Goal: Transaction & Acquisition: Purchase product/service

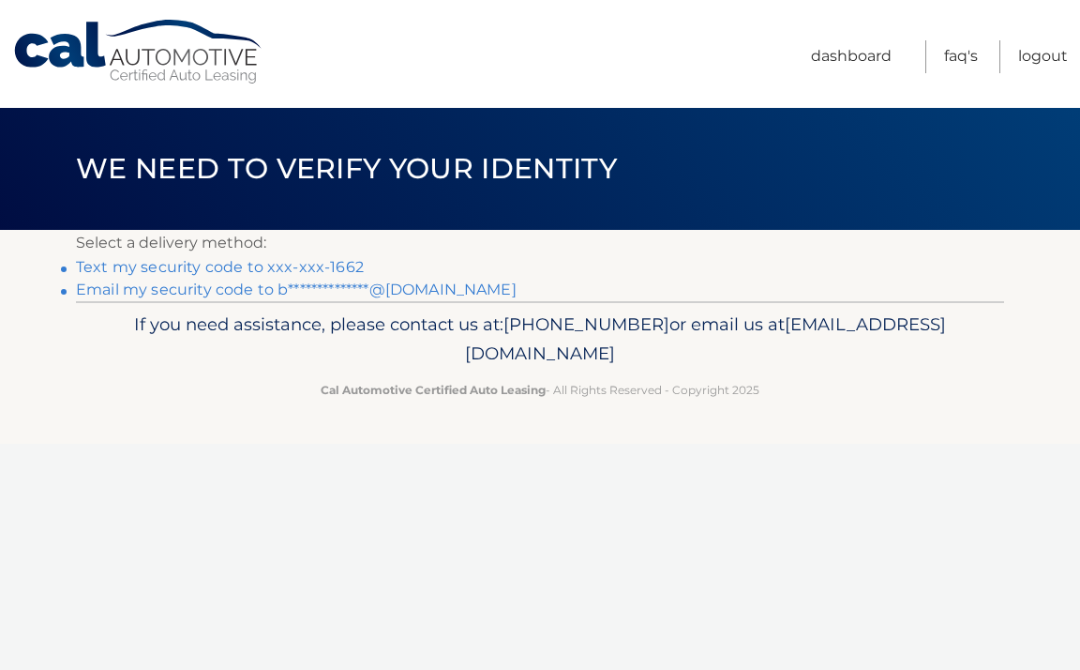
click at [307, 264] on link "Text my security code to xxx-xxx-1662" at bounding box center [220, 267] width 288 height 18
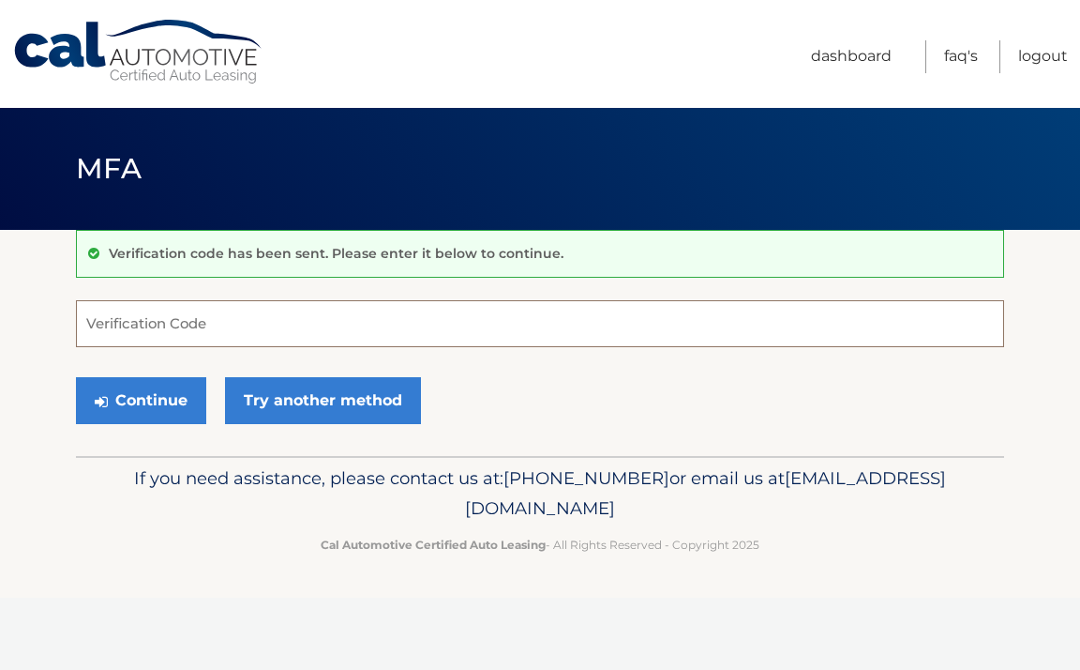
click at [248, 317] on input "Verification Code" at bounding box center [540, 323] width 928 height 47
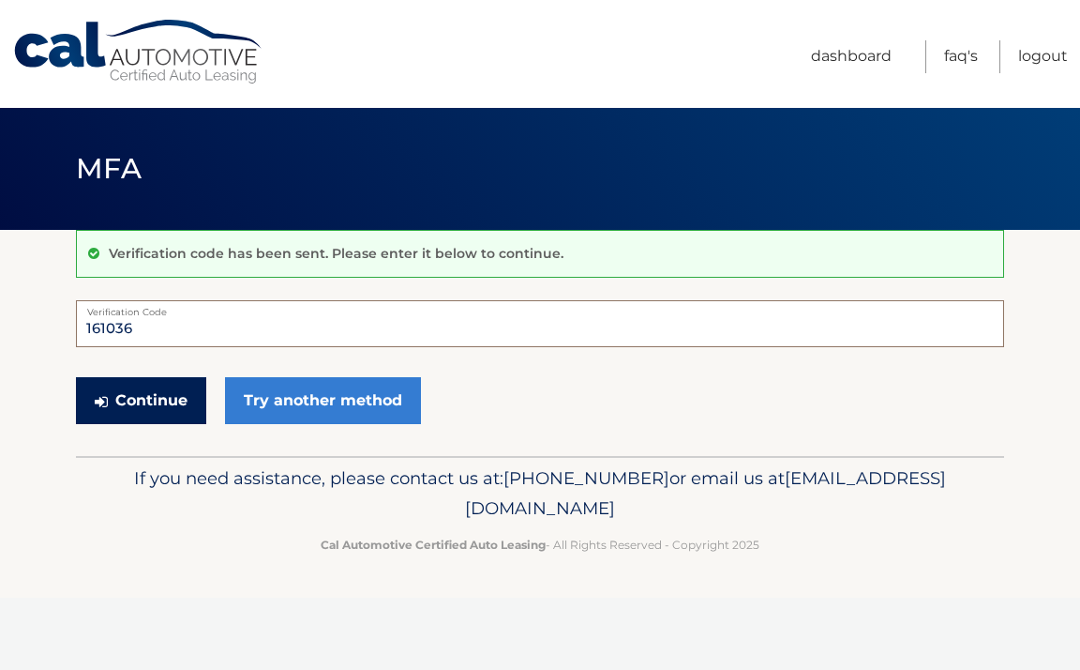
type input "161036"
click at [159, 407] on button "Continue" at bounding box center [141, 400] width 130 height 47
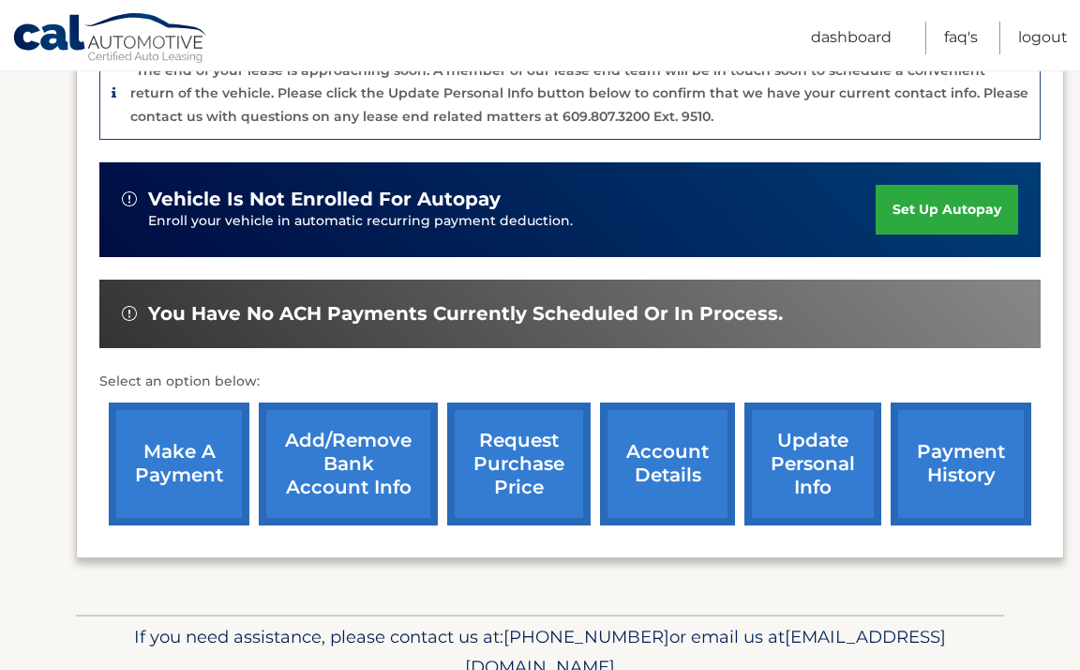
scroll to position [497, 0]
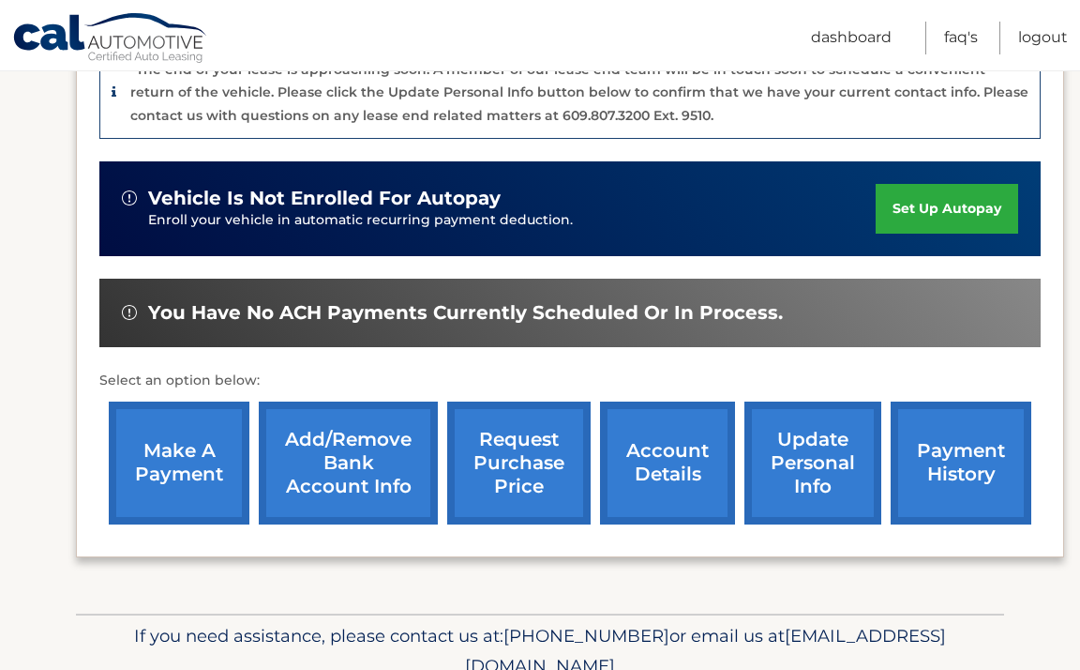
click at [198, 467] on link "make a payment" at bounding box center [179, 462] width 141 height 123
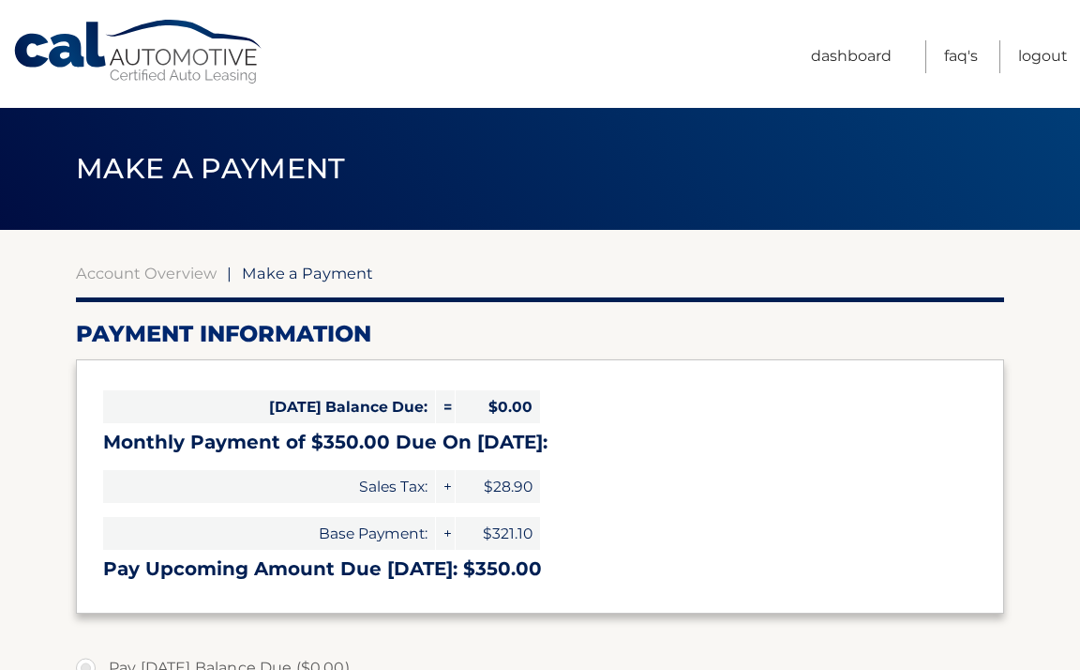
select select "ZmQ0NWUxZGQtODM0My00NjMzLWFmZjUtYmExMTYyOWYzM2Zm"
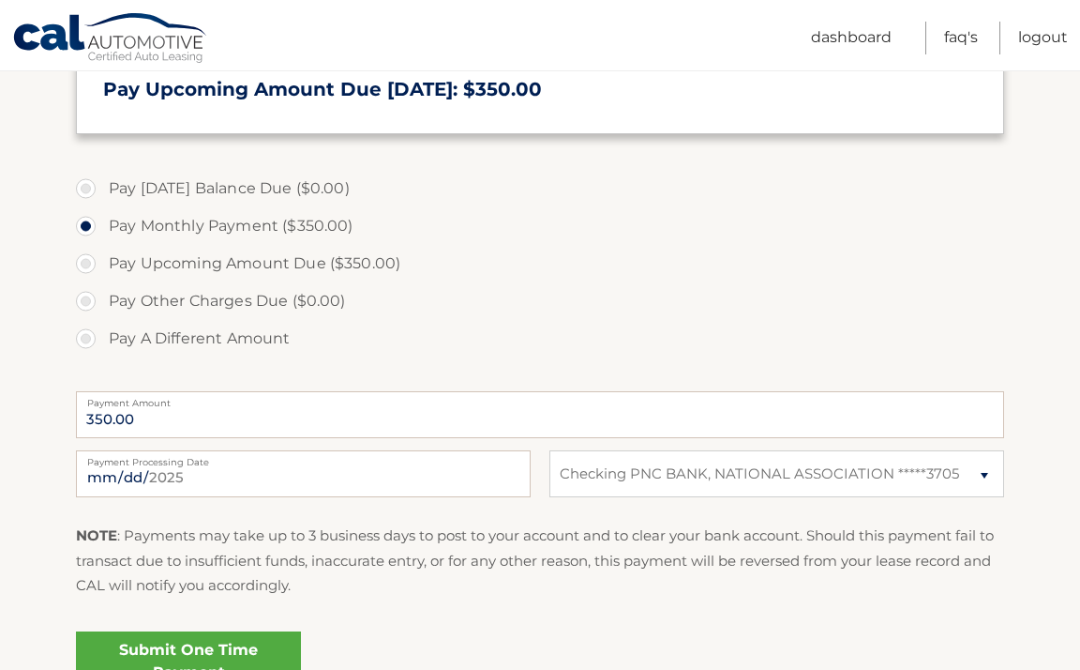
scroll to position [670, 0]
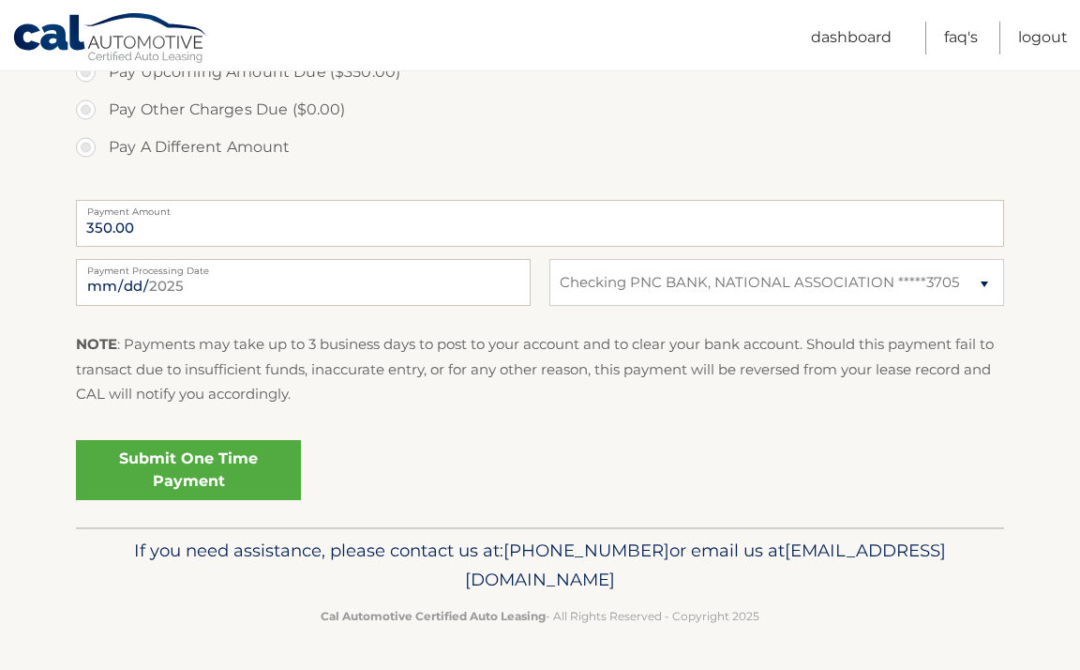
click at [257, 477] on link "Submit One Time Payment" at bounding box center [188, 470] width 225 height 60
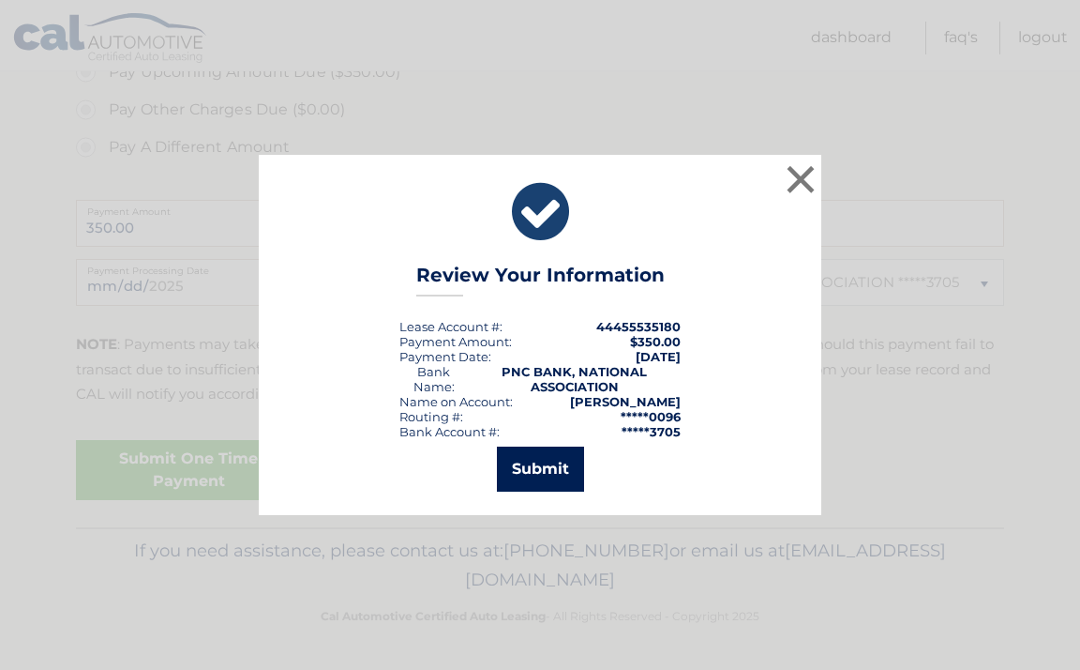
click at [535, 465] on button "Submit" at bounding box center [540, 468] width 87 height 45
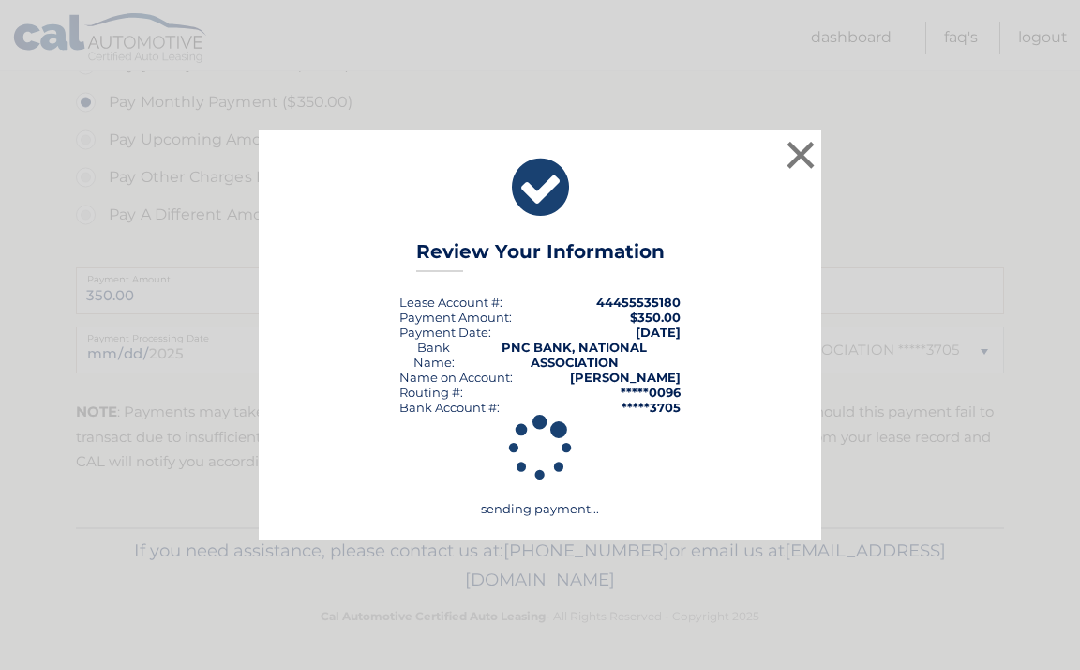
scroll to position [603, 0]
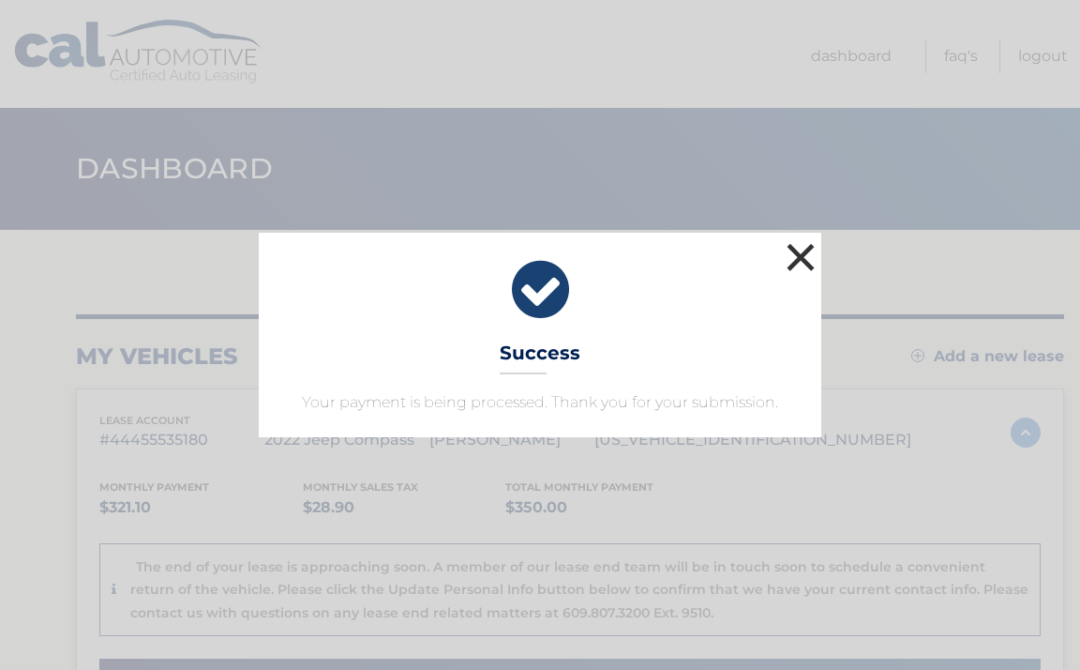
click at [796, 253] on button "×" at bounding box center [801, 257] width 38 height 38
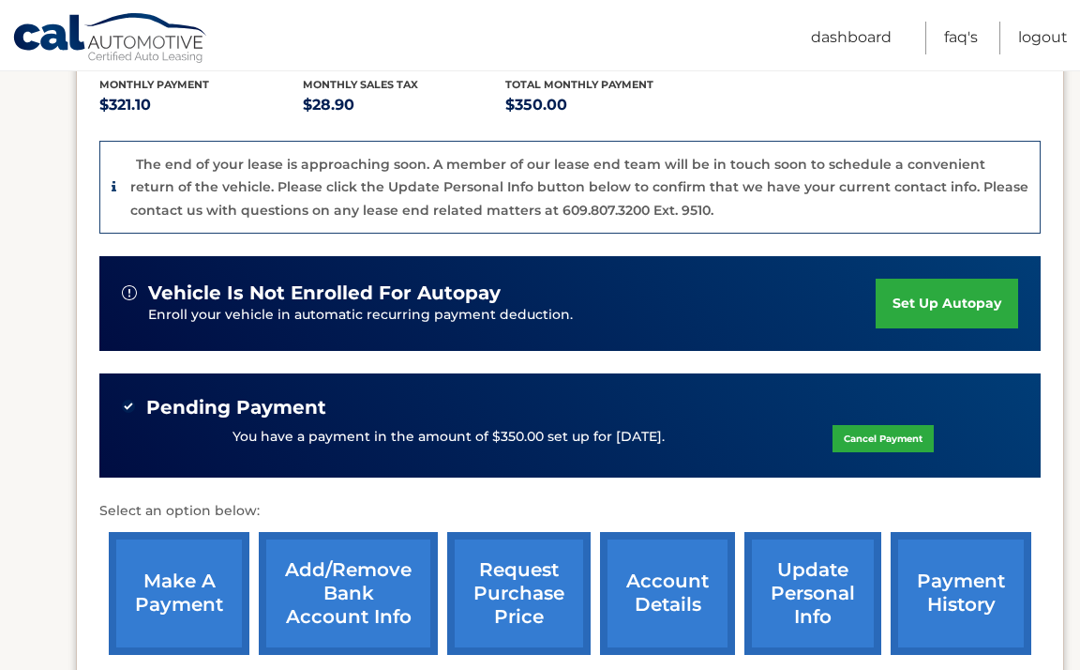
scroll to position [400, 0]
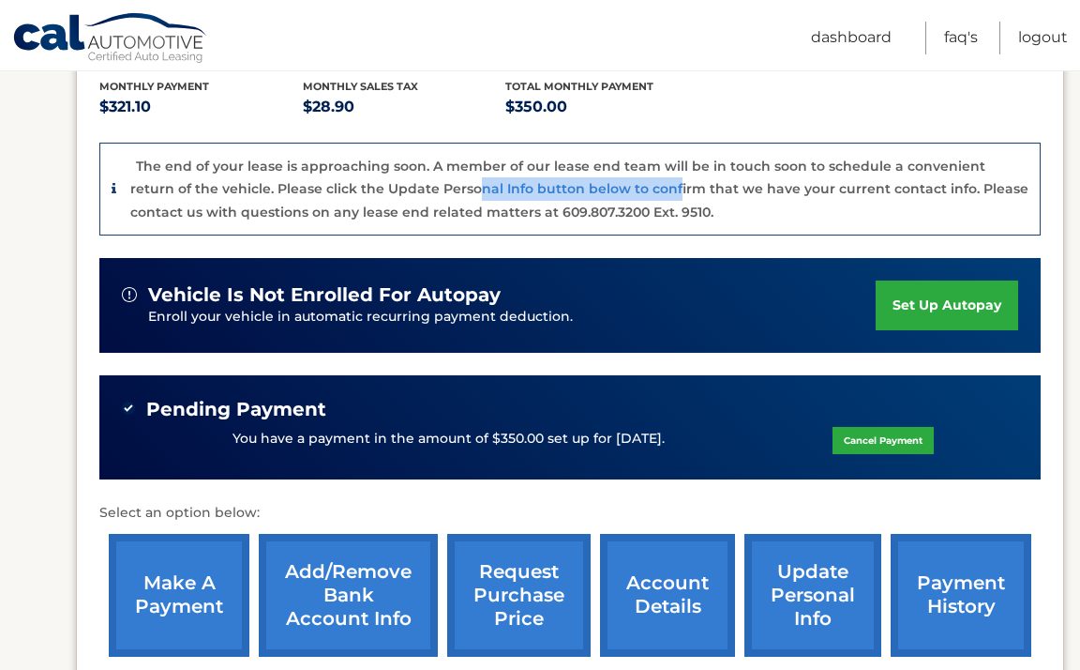
drag, startPoint x: 425, startPoint y: 183, endPoint x: 639, endPoint y: 183, distance: 213.8
click at [639, 183] on p "The end of your lease is approaching soon. A member of our lease end team will …" at bounding box center [579, 189] width 898 height 63
click at [641, 183] on p "The end of your lease is approaching soon. A member of our lease end team will …" at bounding box center [579, 189] width 898 height 63
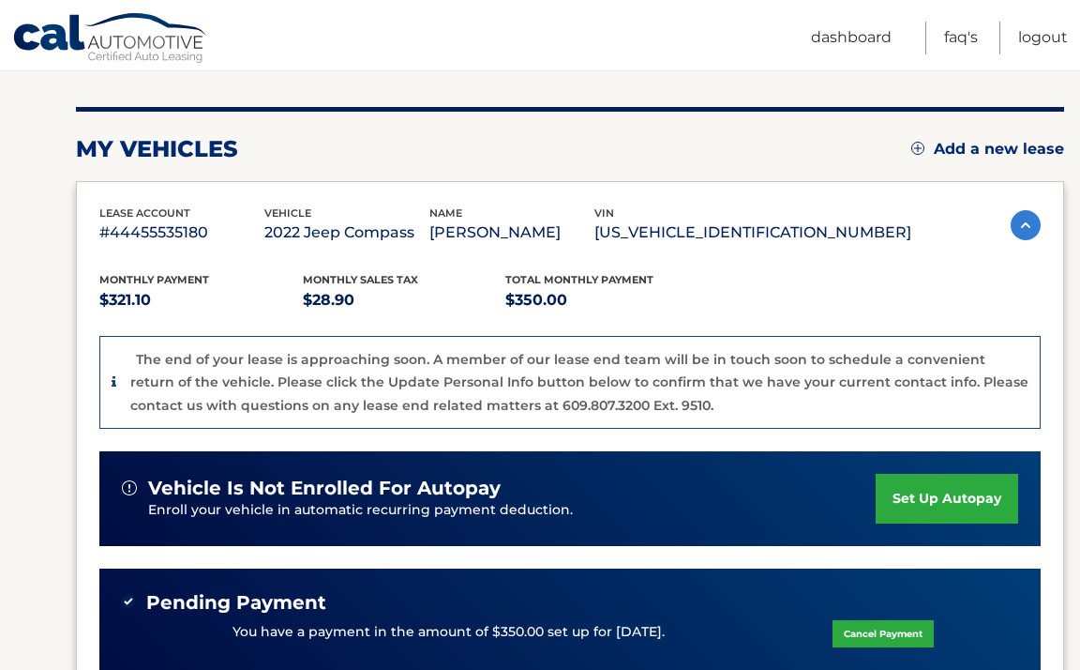
scroll to position [149, 0]
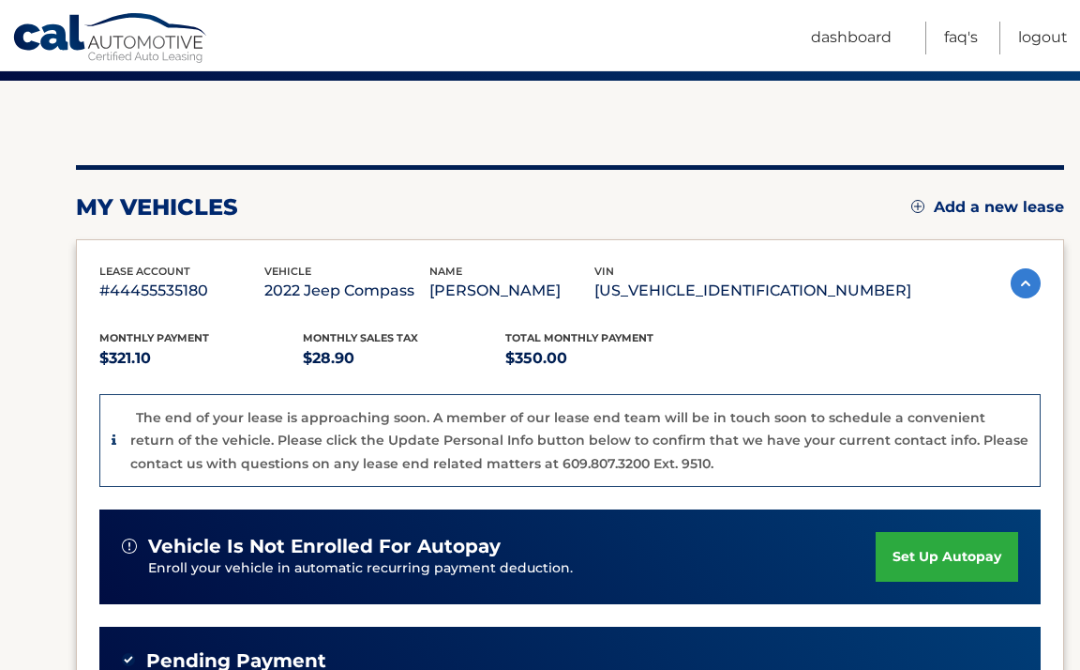
click at [284, 420] on p "The end of your lease is approaching soon. A member of our lease end team will …" at bounding box center [579, 440] width 898 height 63
click at [113, 440] on icon at bounding box center [114, 439] width 5 height 13
click at [1017, 280] on img at bounding box center [1026, 283] width 30 height 30
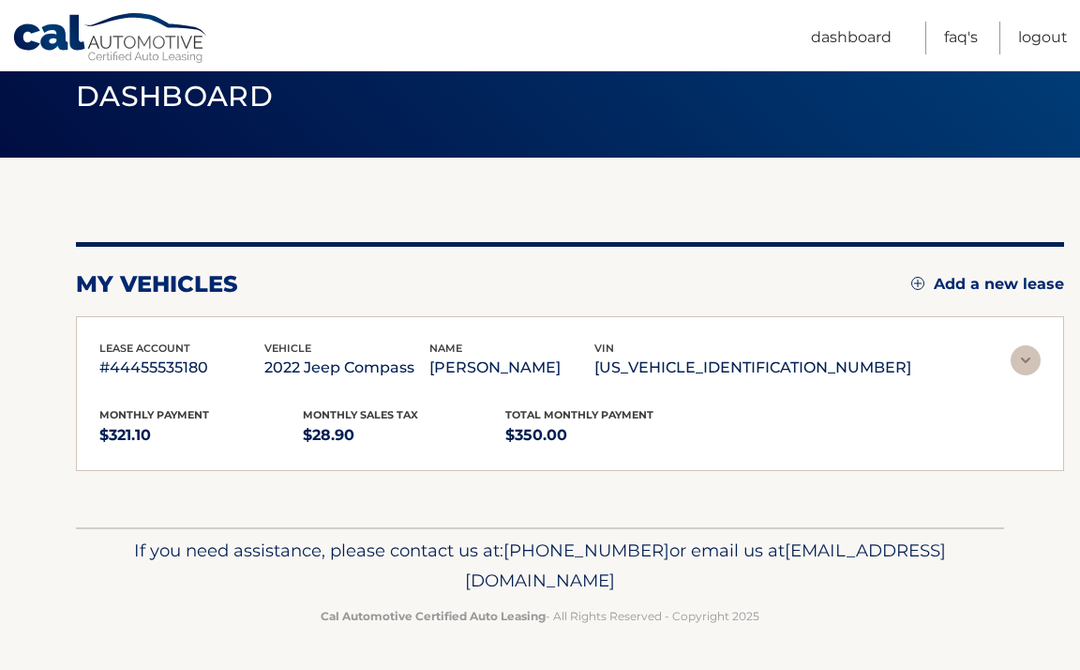
scroll to position [5, 0]
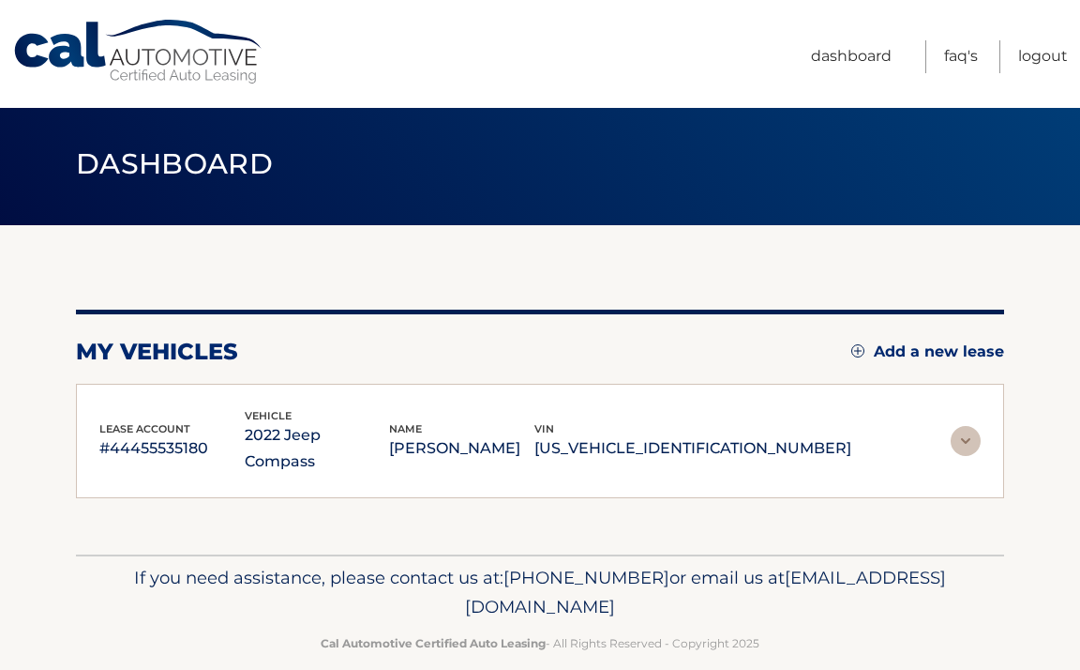
click at [962, 434] on img at bounding box center [966, 441] width 30 height 30
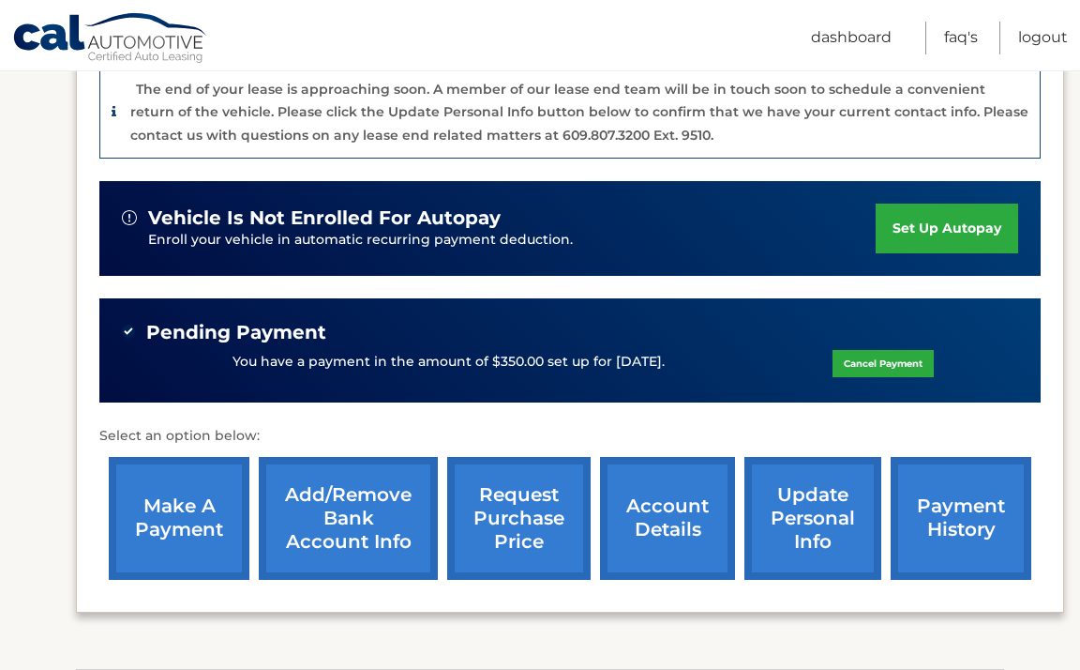
scroll to position [486, 0]
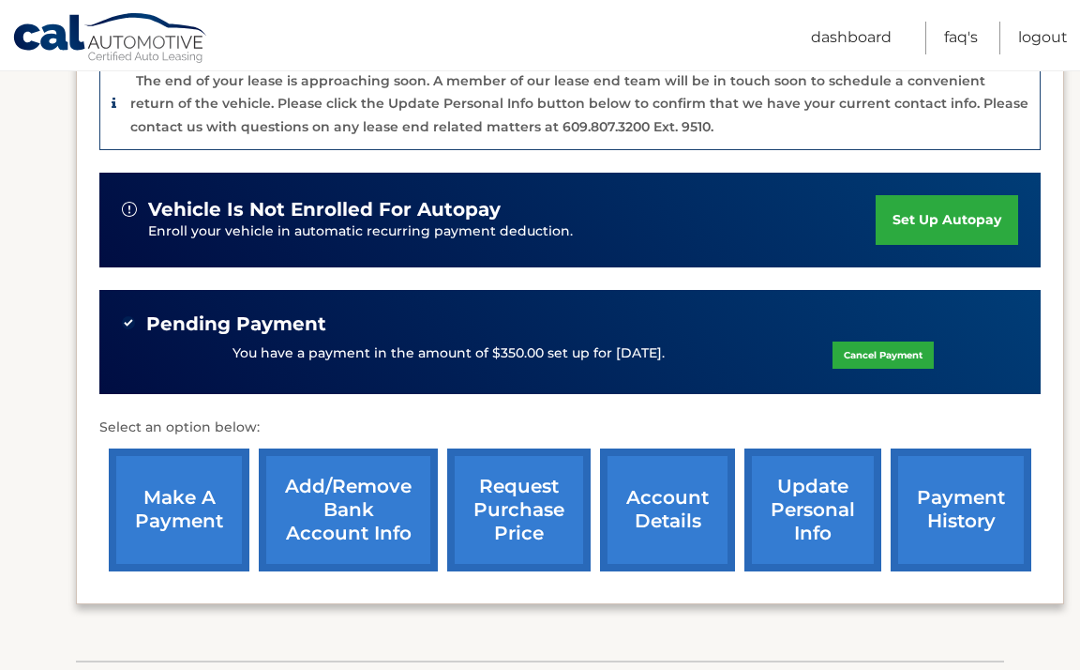
click at [533, 351] on p "You have a payment in the amount of $350.00 set up for [DATE]." at bounding box center [449, 353] width 432 height 21
click at [644, 511] on link "account details" at bounding box center [667, 509] width 135 height 123
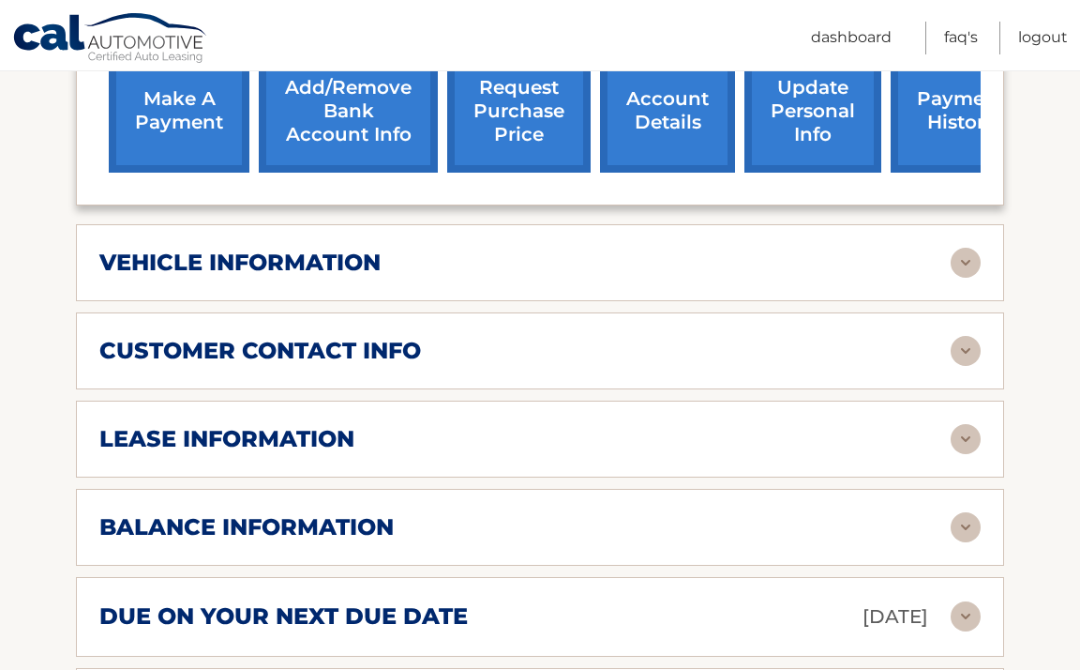
scroll to position [821, 0]
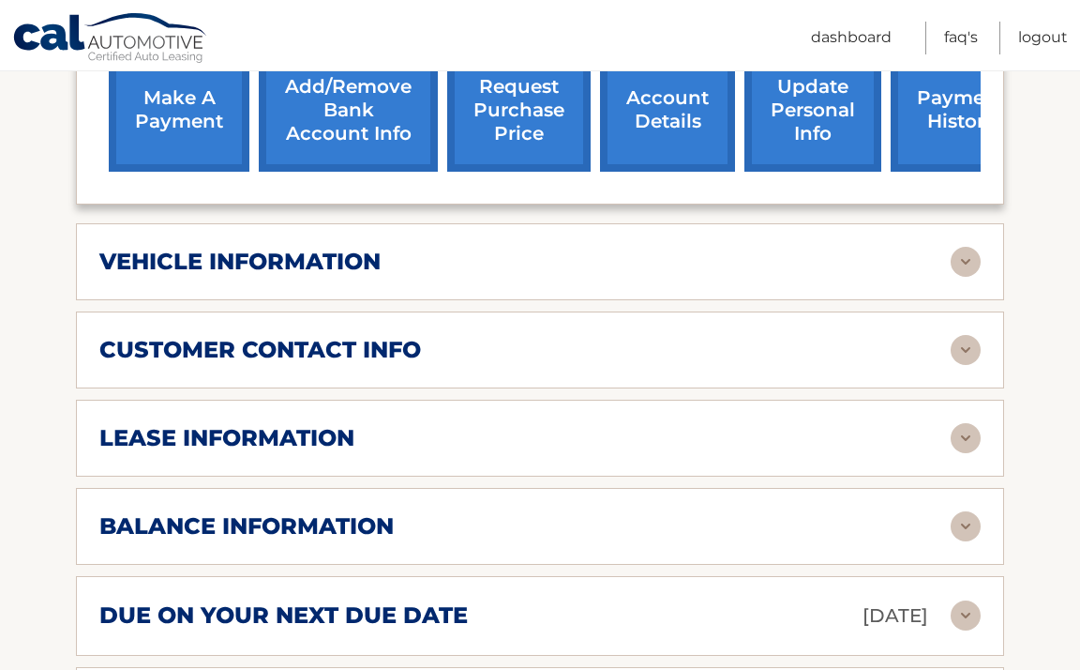
click at [529, 268] on div "vehicle information vehicle Year 2022 vehicle make Jeep vehicle model Compass v…" at bounding box center [540, 261] width 928 height 77
click at [532, 248] on div "vehicle information" at bounding box center [524, 262] width 851 height 28
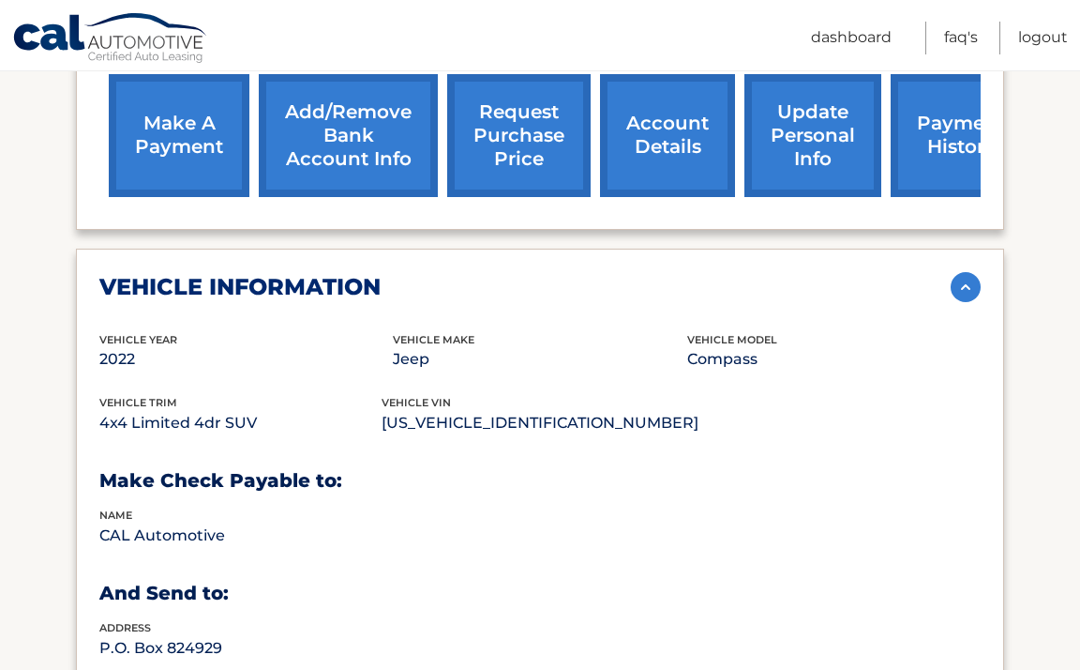
scroll to position [793, 0]
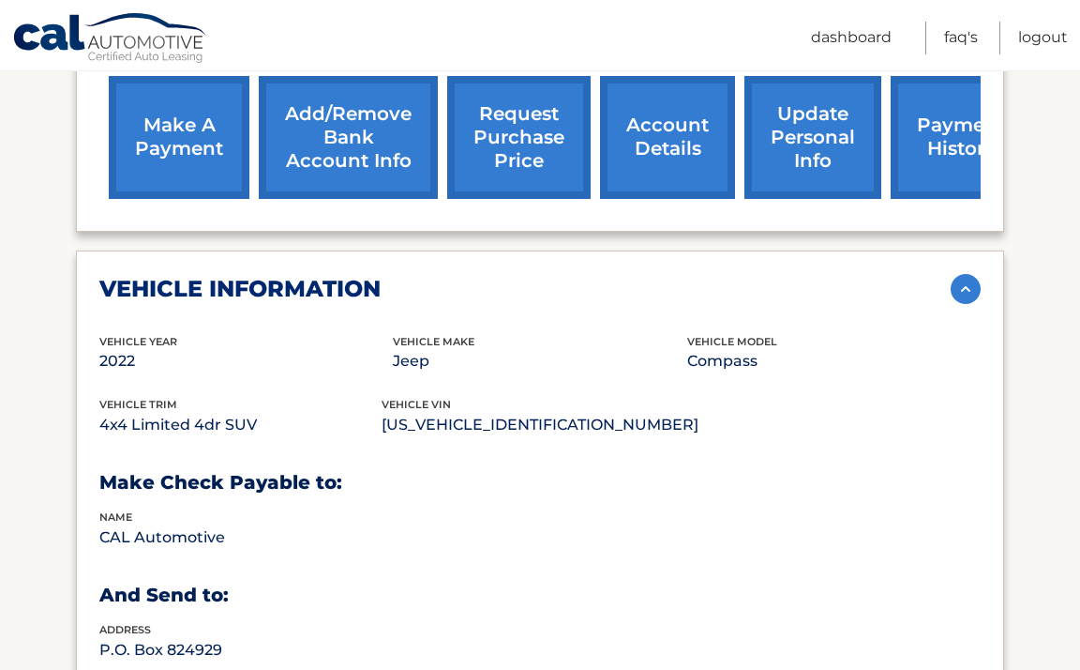
click at [568, 275] on div "vehicle information" at bounding box center [524, 289] width 851 height 28
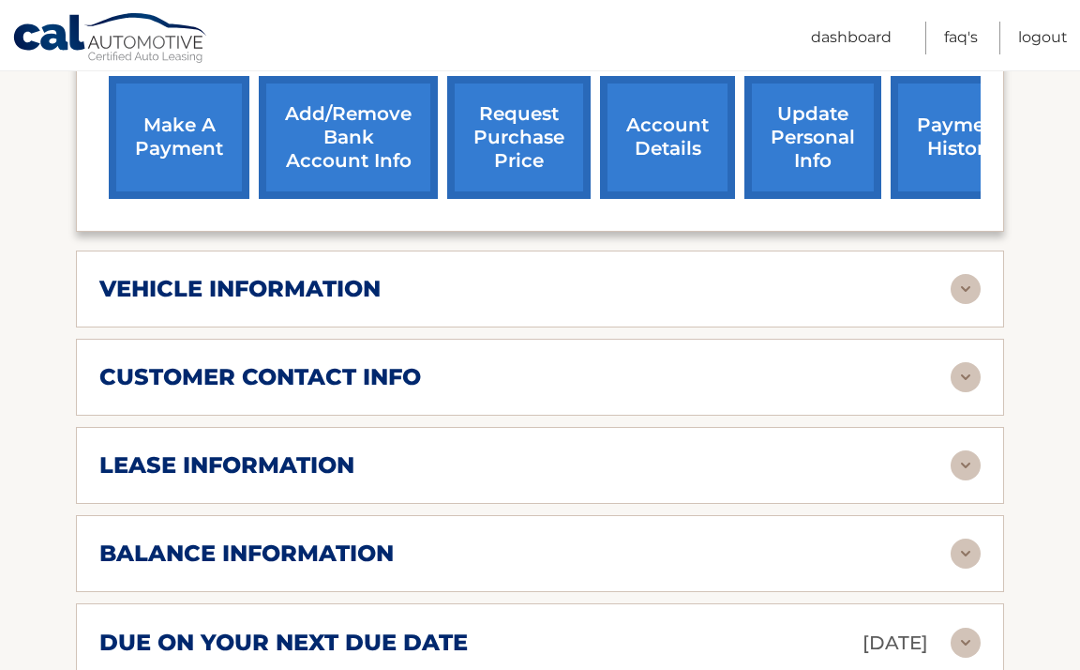
click at [530, 363] on div "customer contact info" at bounding box center [524, 377] width 851 height 28
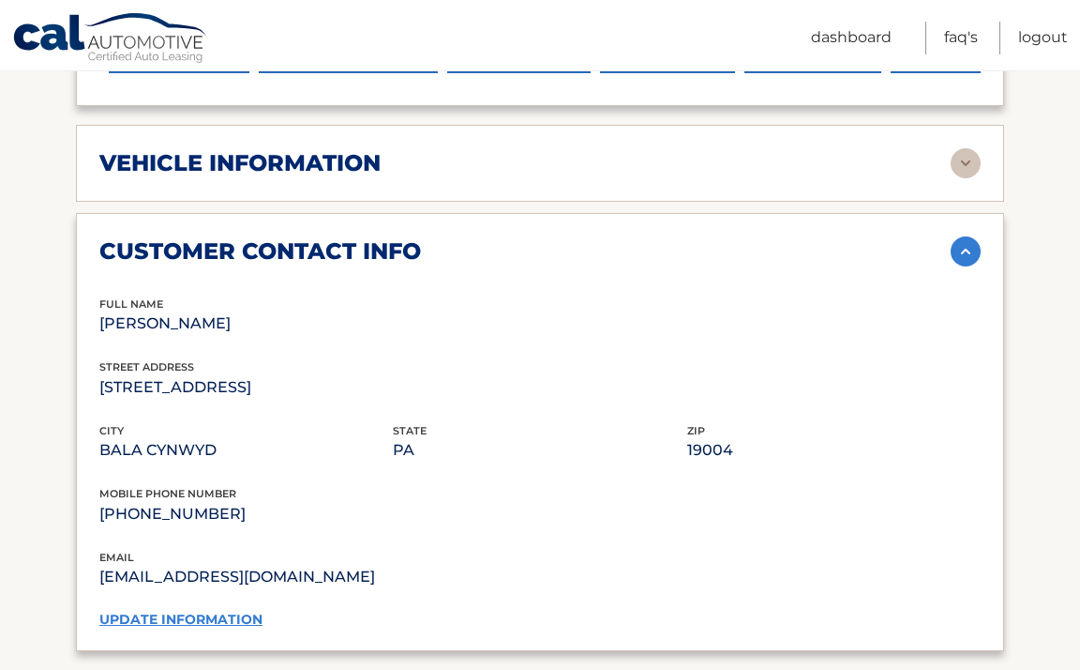
scroll to position [890, 0]
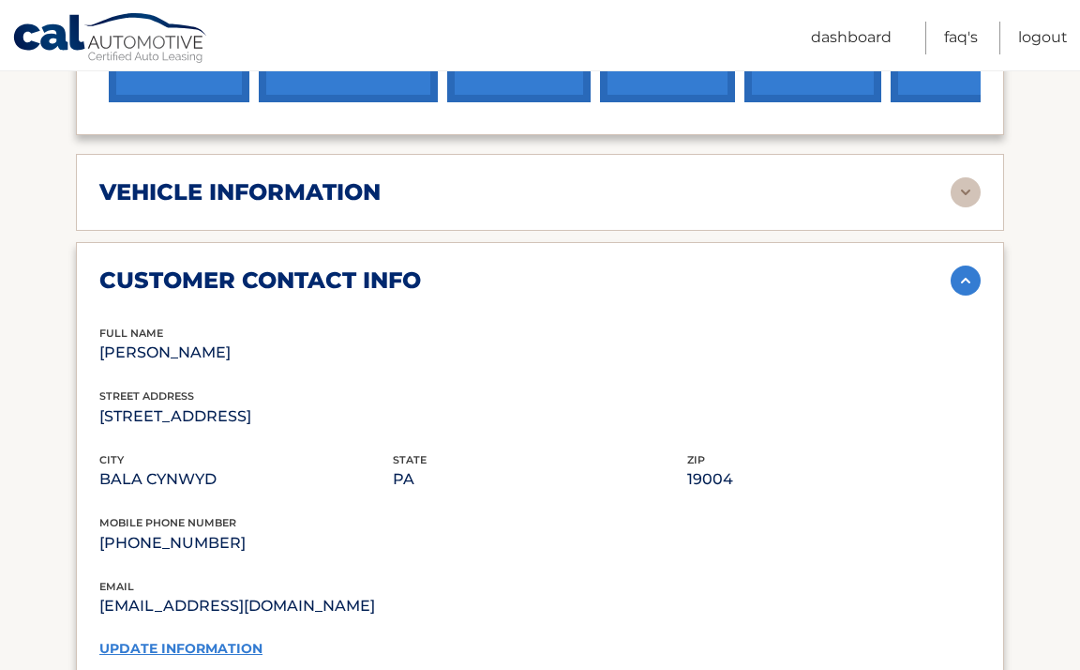
click at [583, 266] on div "customer contact info" at bounding box center [524, 280] width 851 height 28
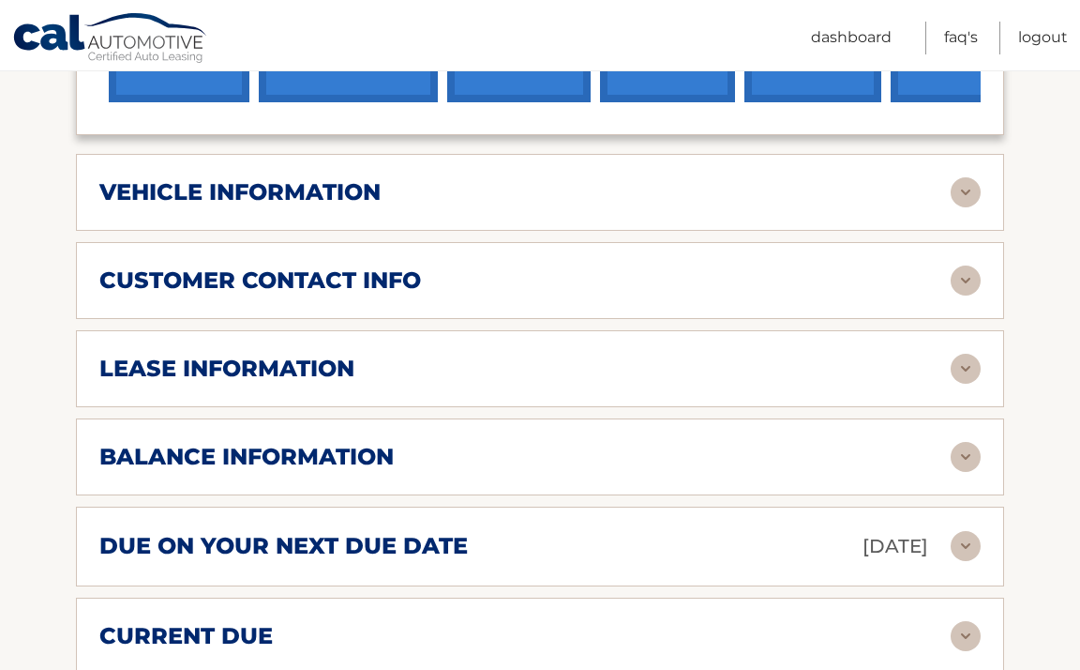
click at [549, 354] on div "lease information" at bounding box center [524, 368] width 851 height 28
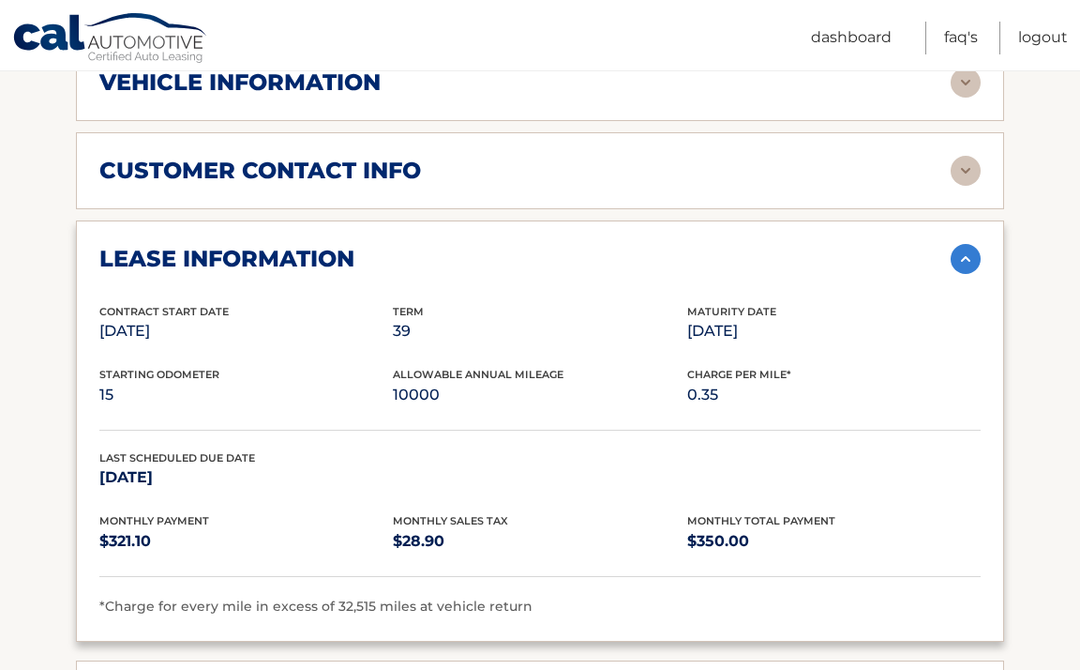
scroll to position [1001, 0]
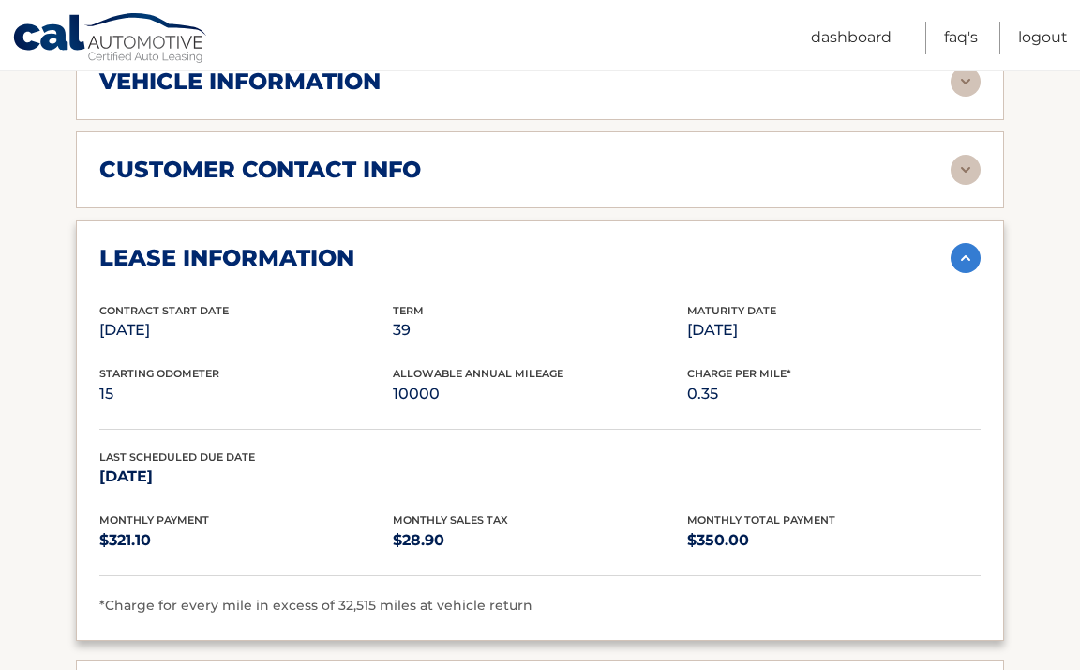
click at [564, 244] on div "lease information" at bounding box center [524, 258] width 851 height 28
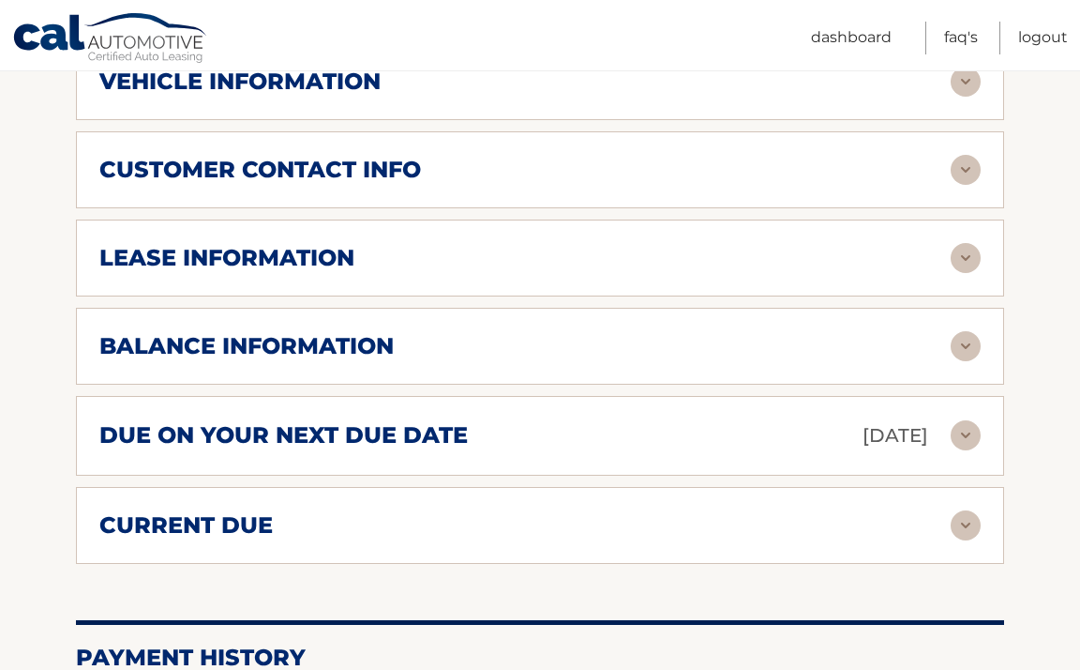
click at [530, 332] on div "balance information" at bounding box center [524, 346] width 851 height 28
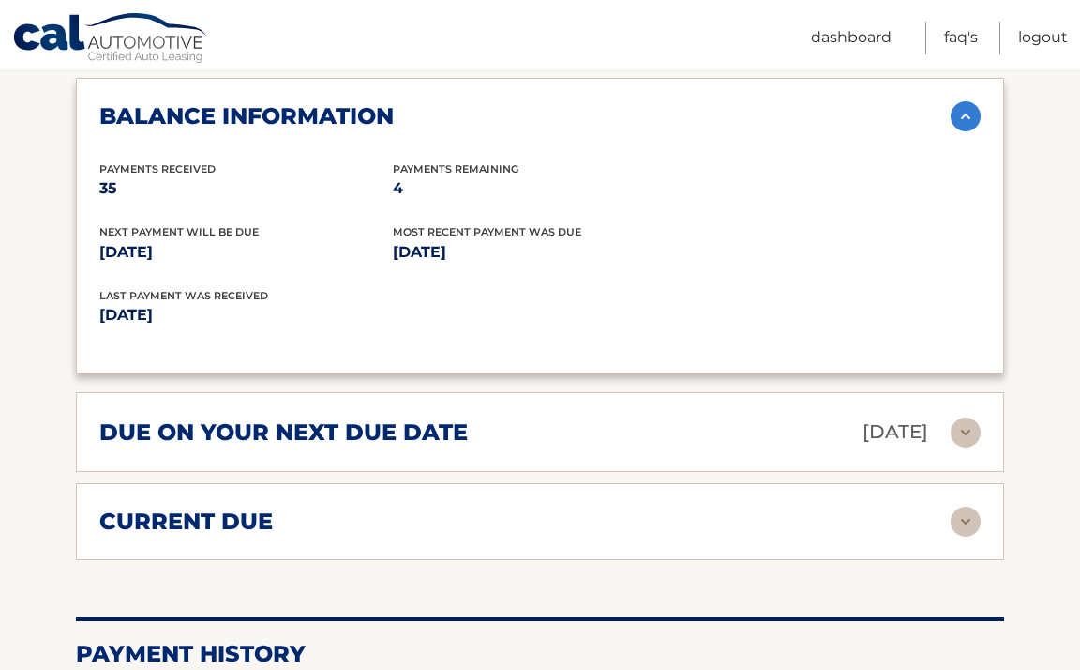
scroll to position [1240, 0]
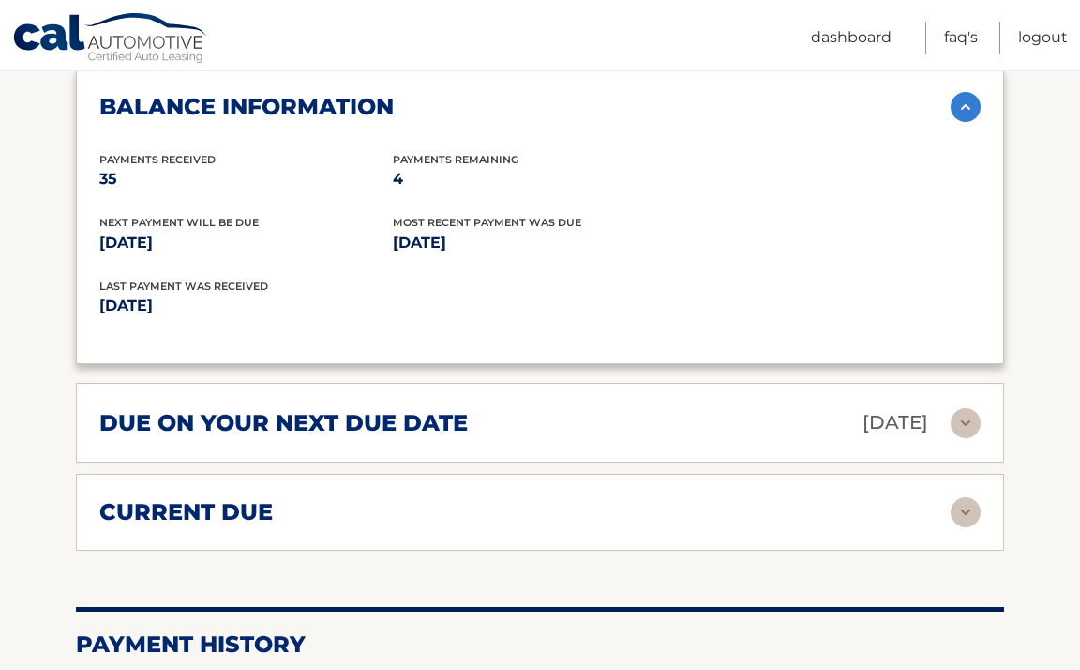
click at [563, 406] on div "due on your next due date Sep 08, 2025" at bounding box center [524, 422] width 851 height 33
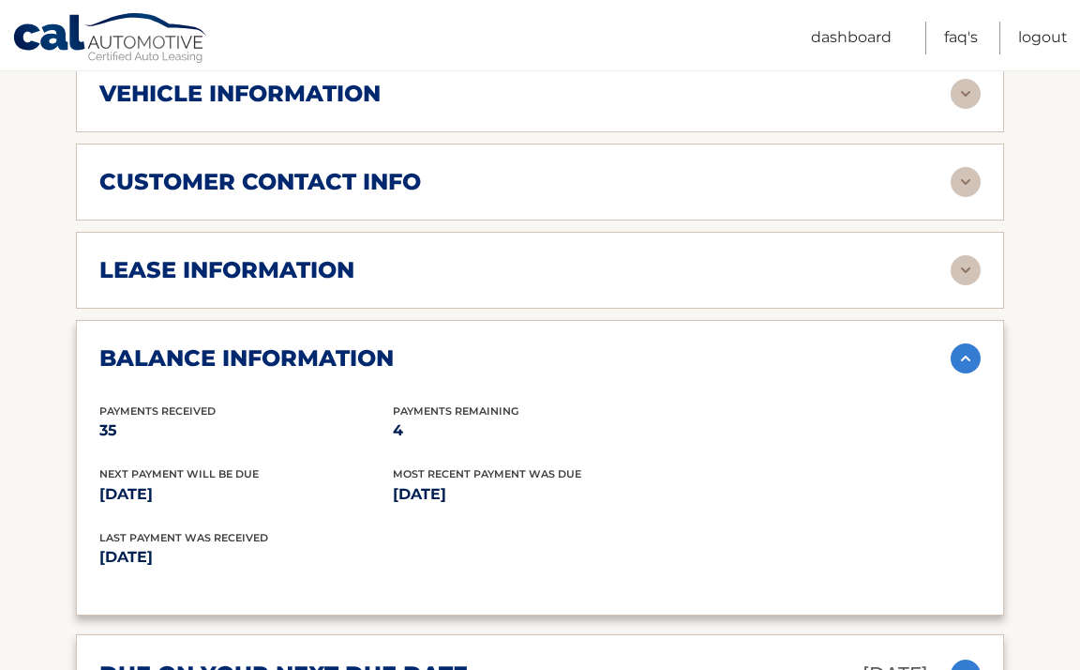
scroll to position [985, 0]
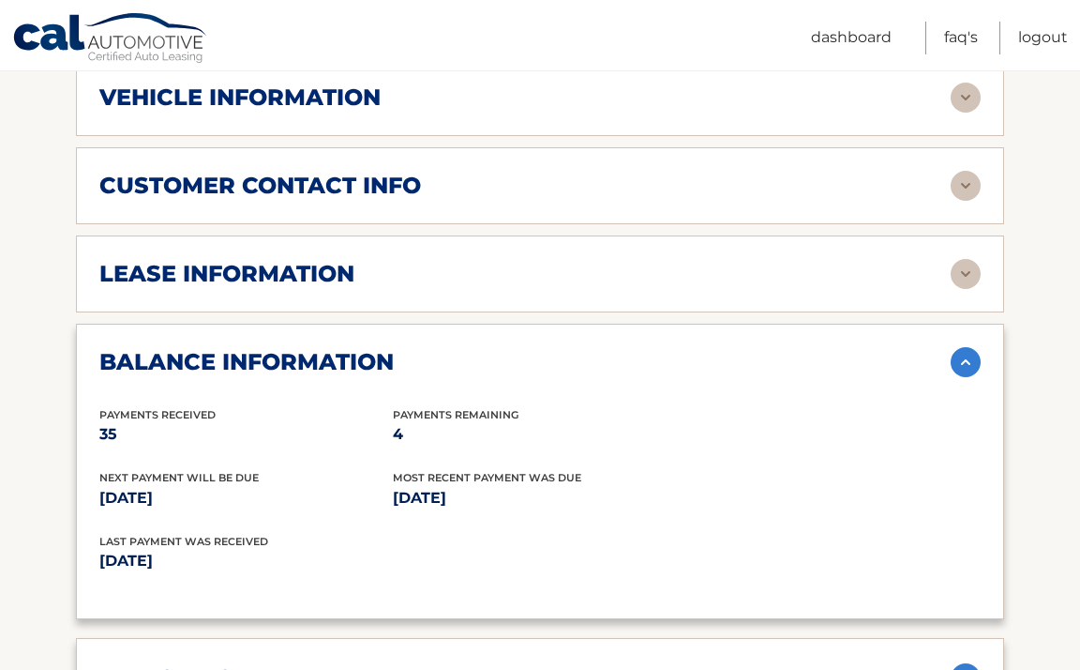
click at [573, 348] on div "balance information" at bounding box center [524, 362] width 851 height 28
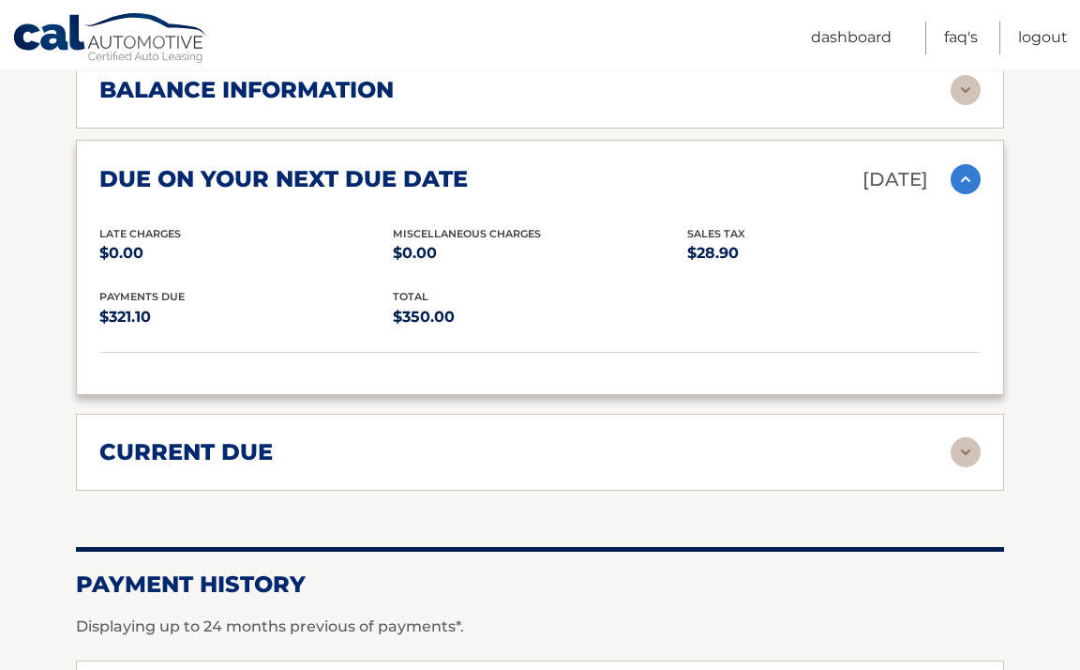
scroll to position [1258, 0]
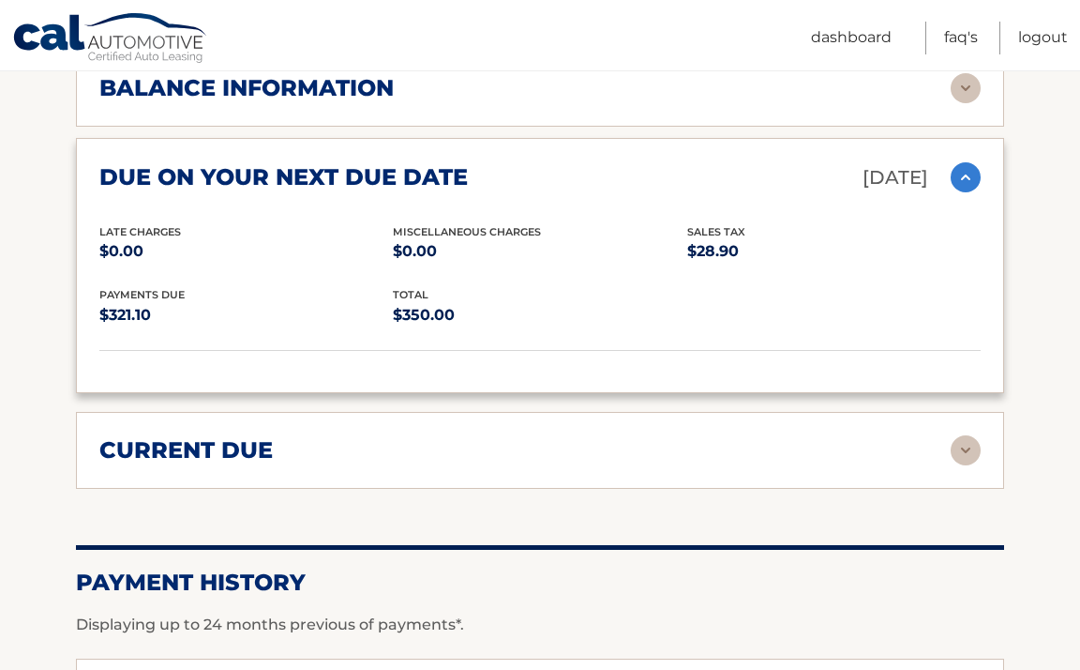
click at [603, 161] on div "due on your next due date Sep 08, 2025" at bounding box center [524, 177] width 851 height 33
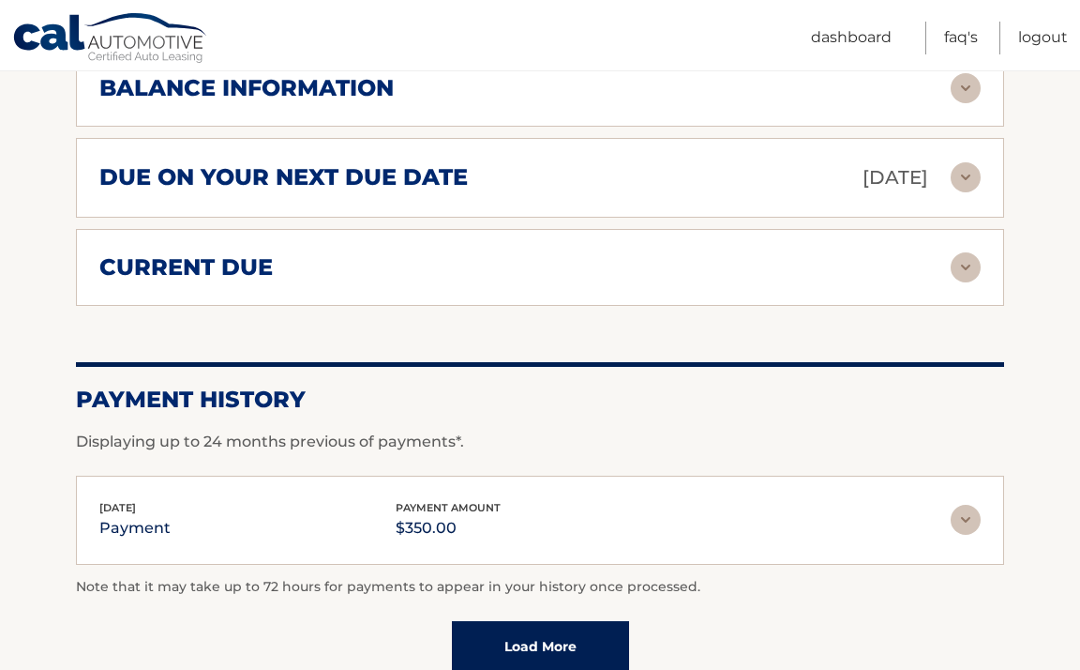
click at [563, 254] on div "current due" at bounding box center [539, 267] width 881 height 30
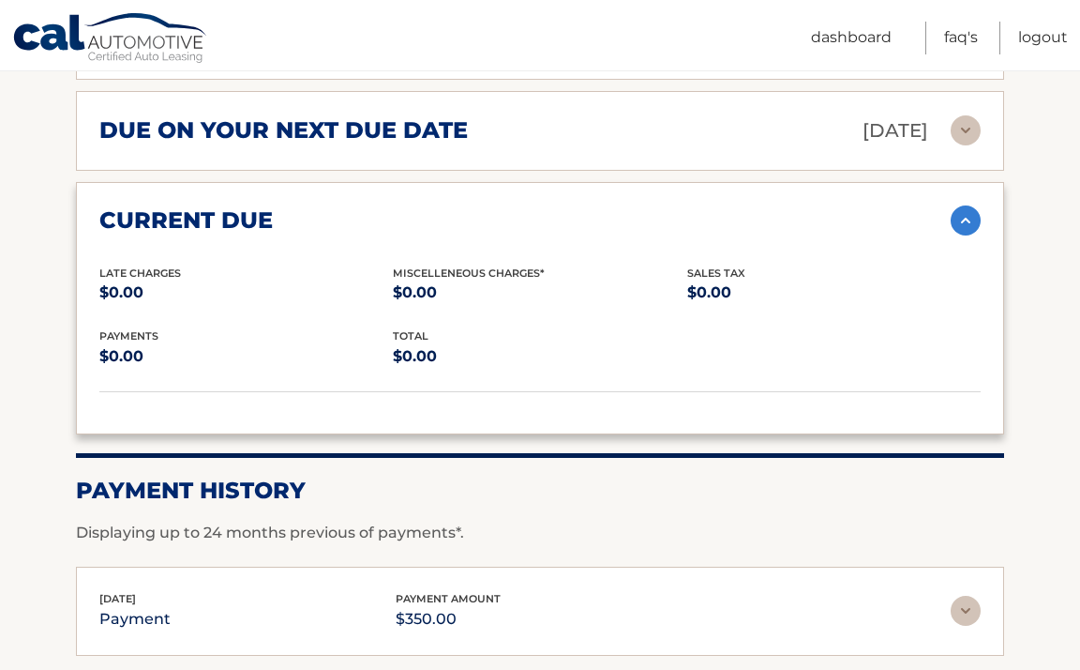
scroll to position [1308, 0]
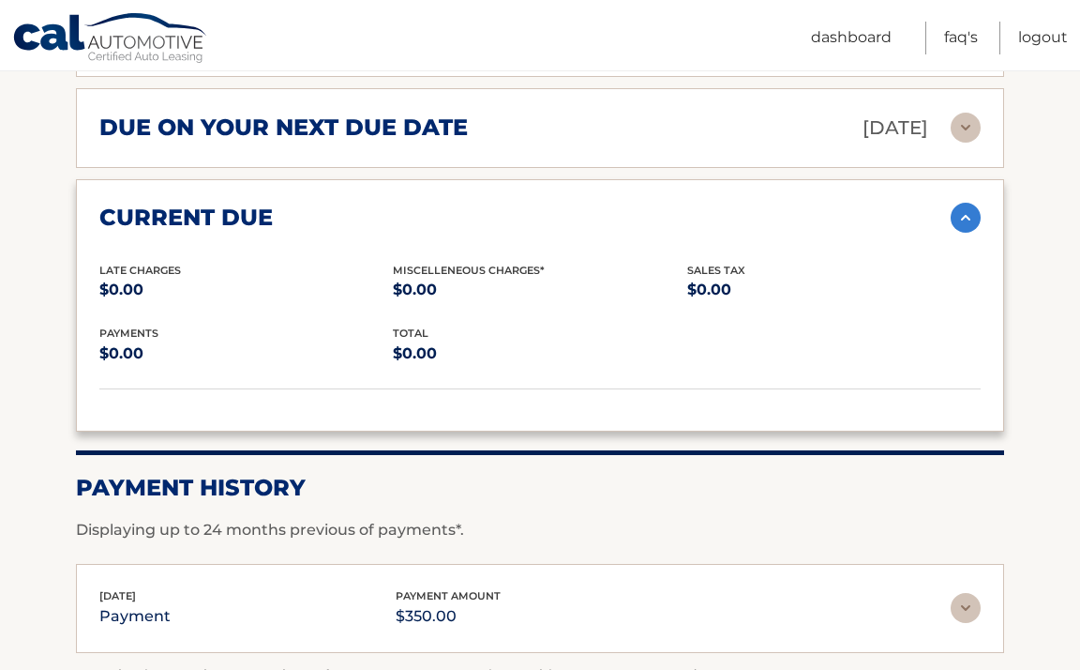
click at [584, 203] on div "current due" at bounding box center [524, 217] width 851 height 28
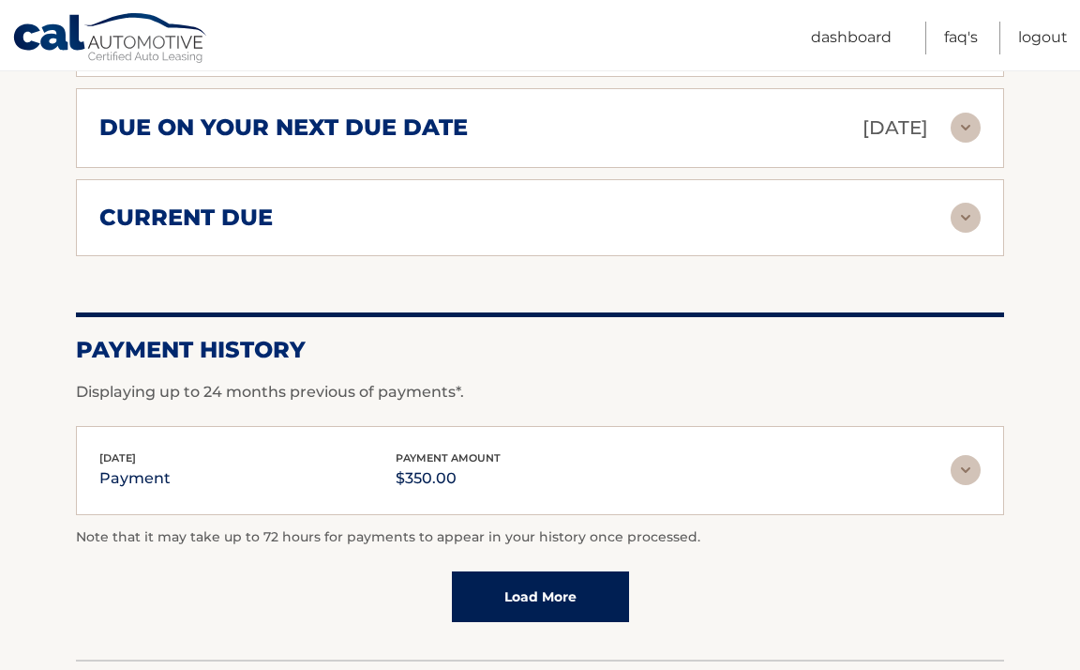
scroll to position [1412, 0]
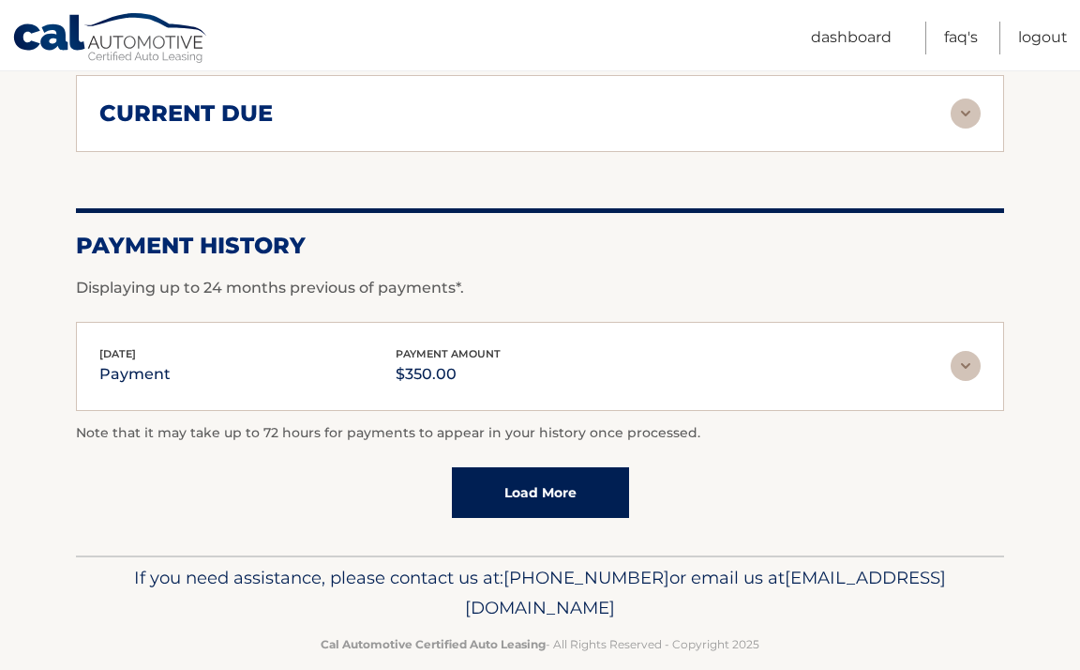
click at [576, 345] on div "Jul 28, 2025 payment payment amount $350.00" at bounding box center [524, 366] width 851 height 42
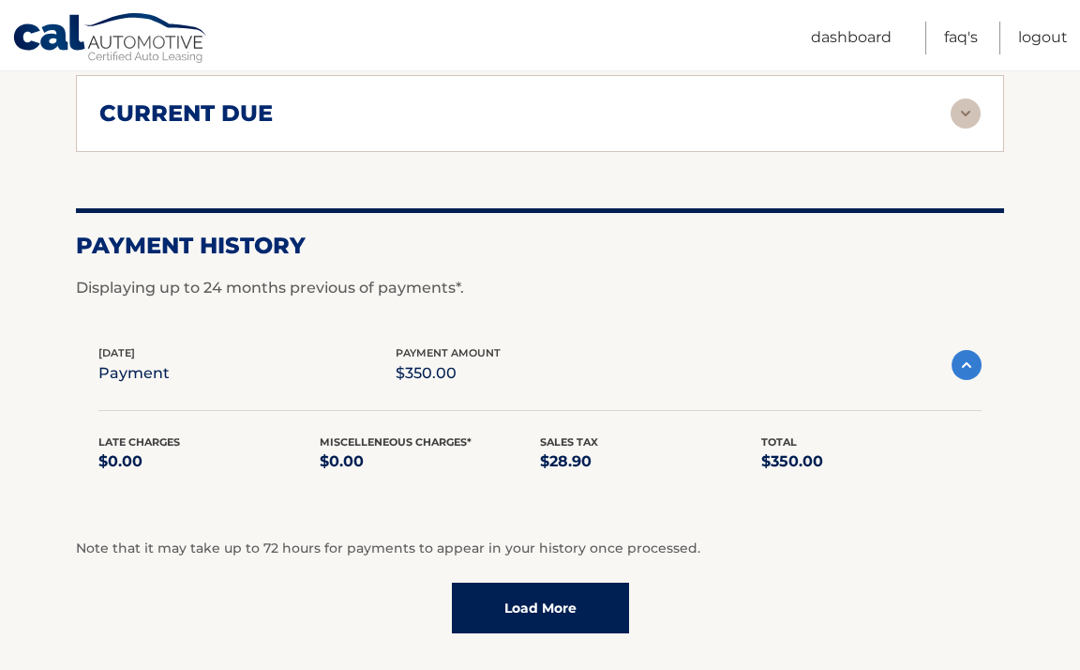
click at [583, 344] on div "Jul 28, 2025 payment payment amount $350.00" at bounding box center [524, 365] width 853 height 42
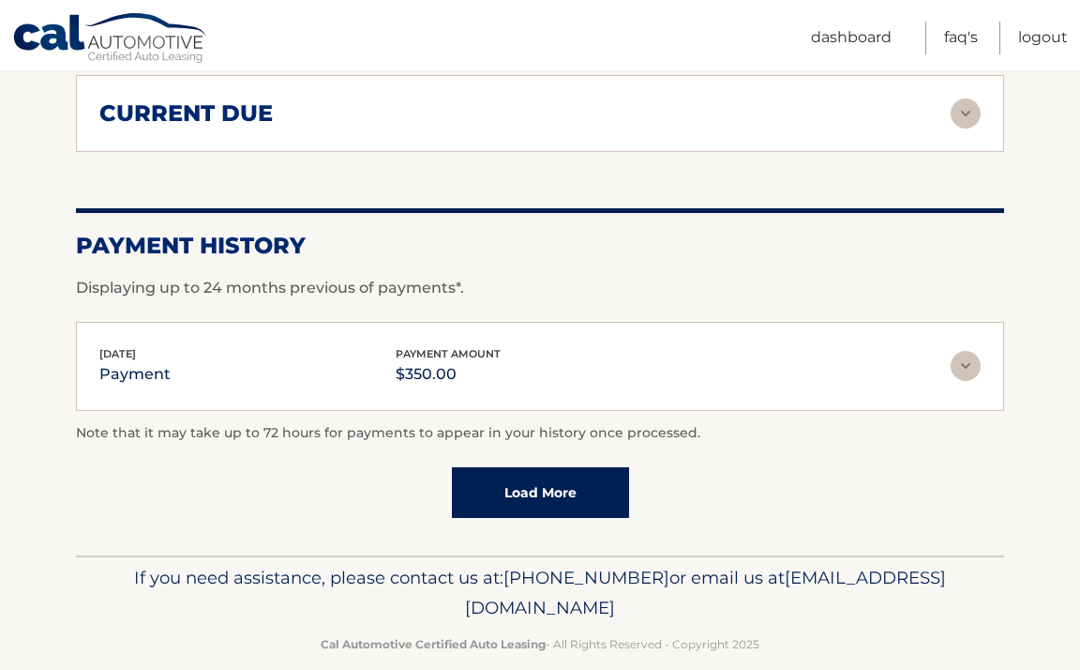
click at [527, 475] on link "Load More" at bounding box center [540, 492] width 177 height 51
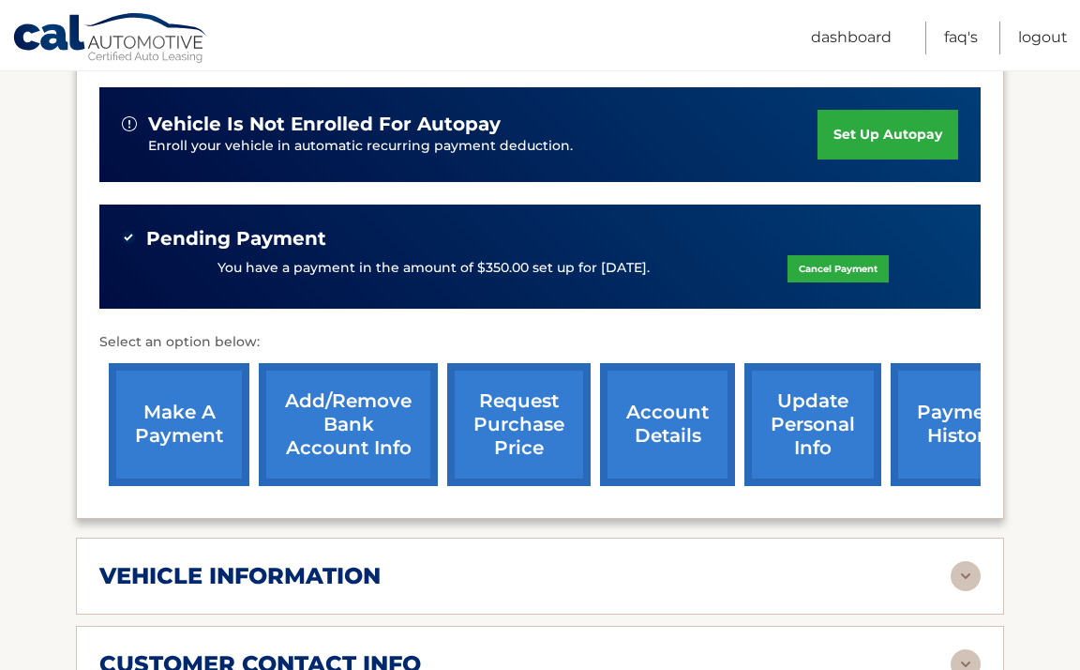
scroll to position [505, 0]
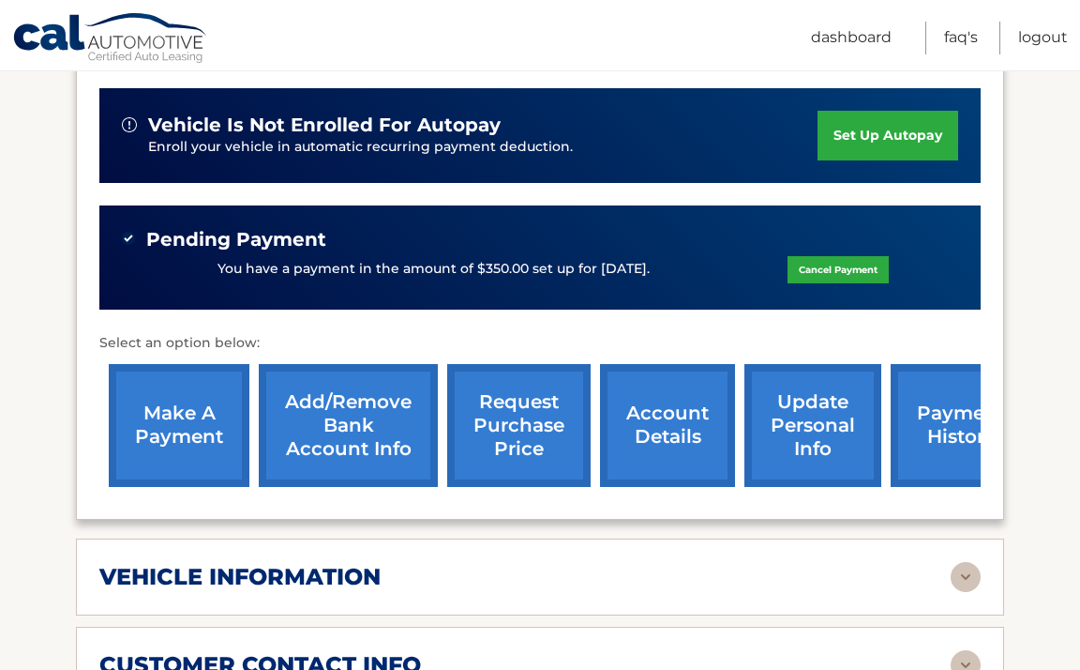
click at [665, 390] on link "account details" at bounding box center [667, 425] width 135 height 123
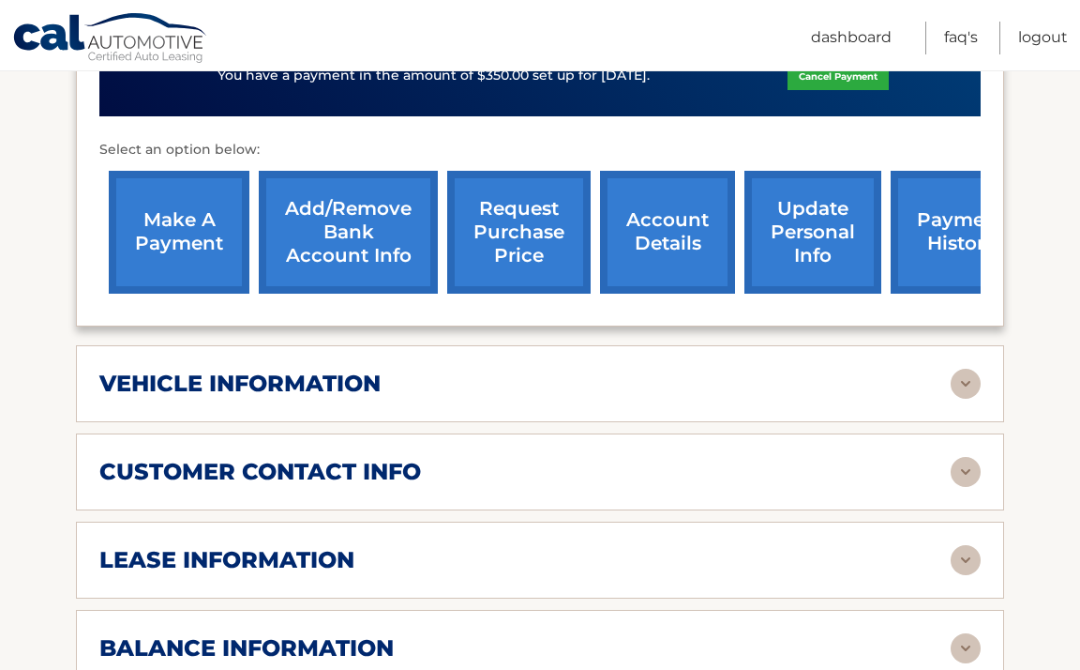
scroll to position [701, 0]
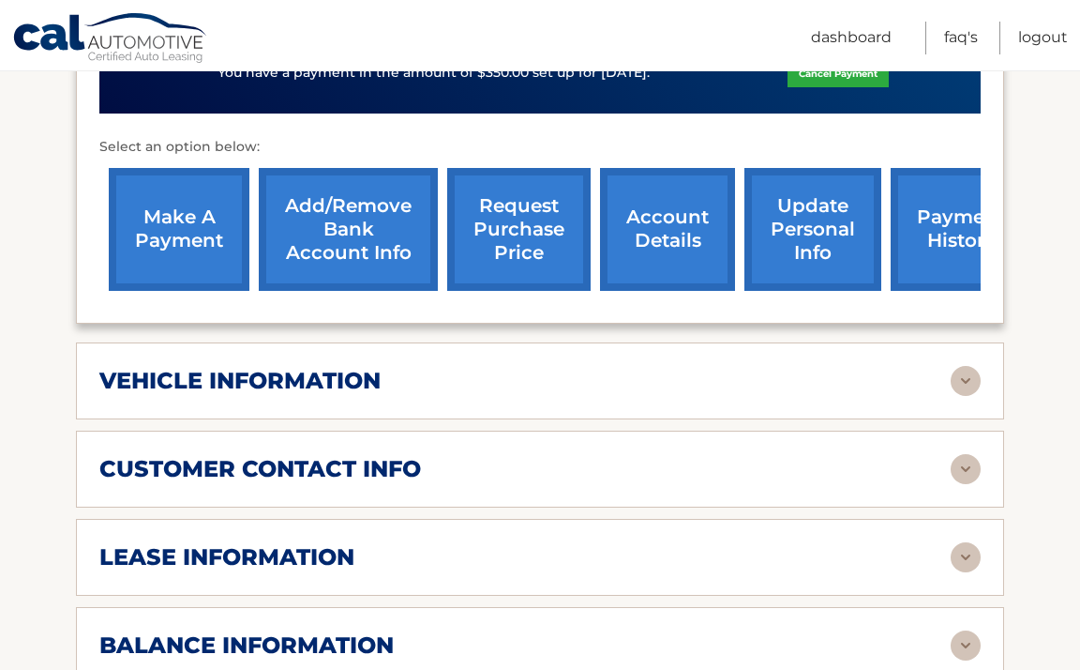
click at [500, 367] on div "vehicle information" at bounding box center [524, 381] width 851 height 28
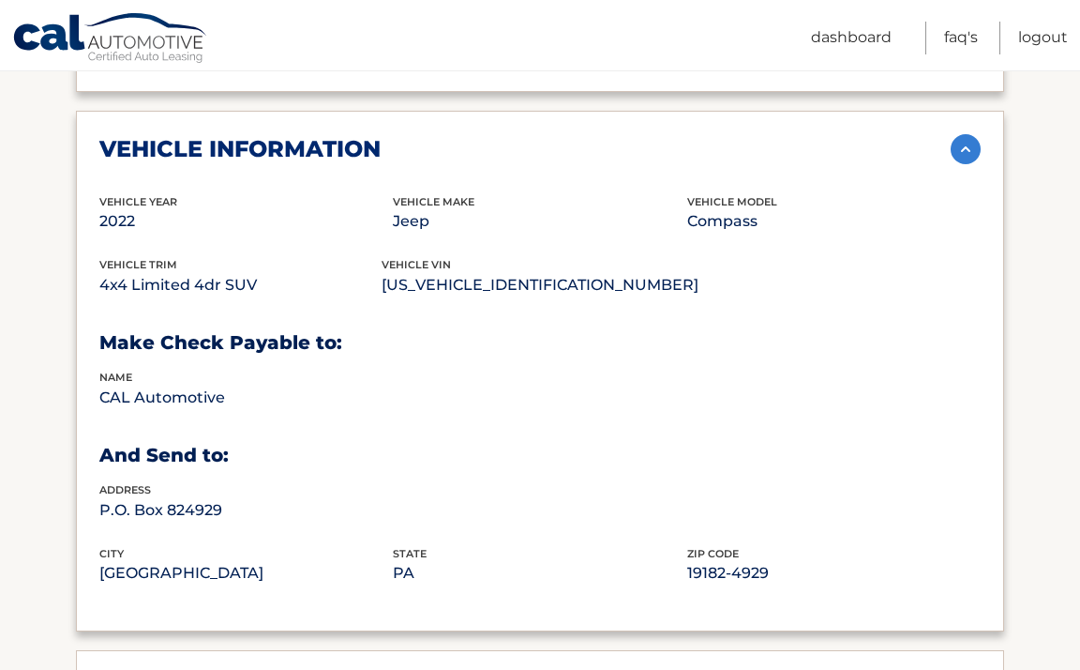
scroll to position [936, 0]
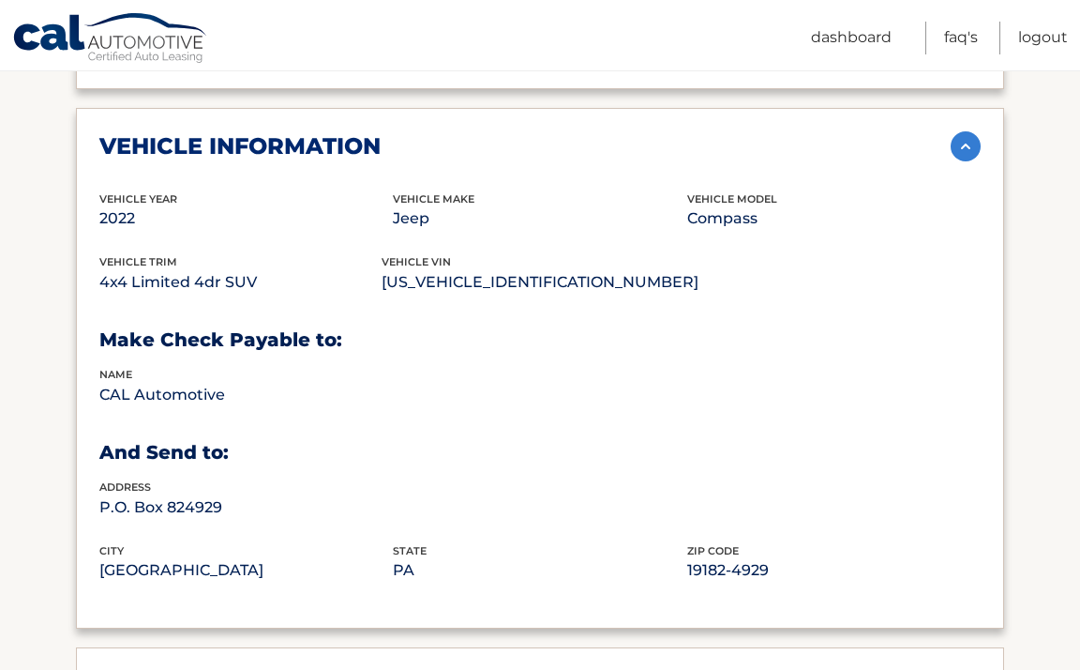
click at [417, 132] on div "vehicle information" at bounding box center [524, 146] width 851 height 28
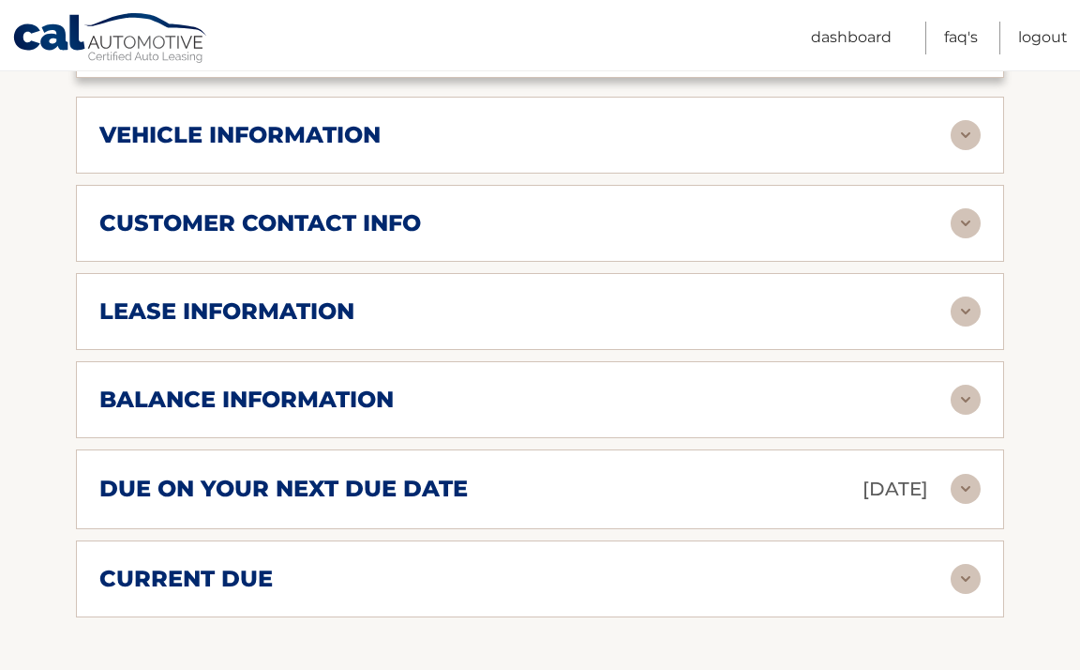
scroll to position [949, 0]
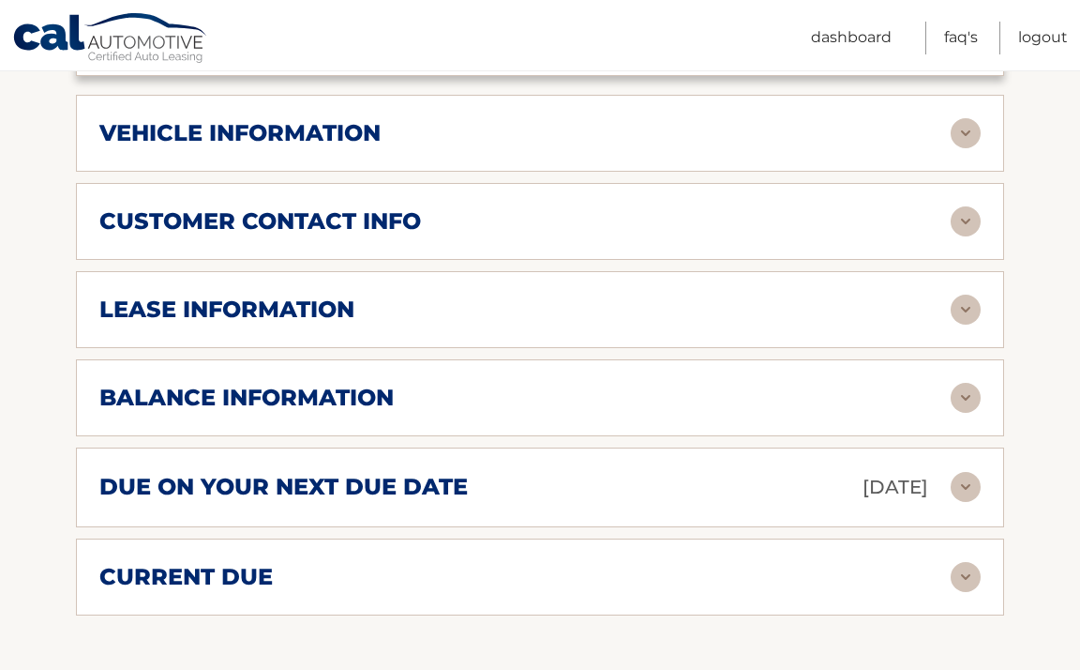
click at [512, 295] on div "lease information" at bounding box center [524, 309] width 851 height 28
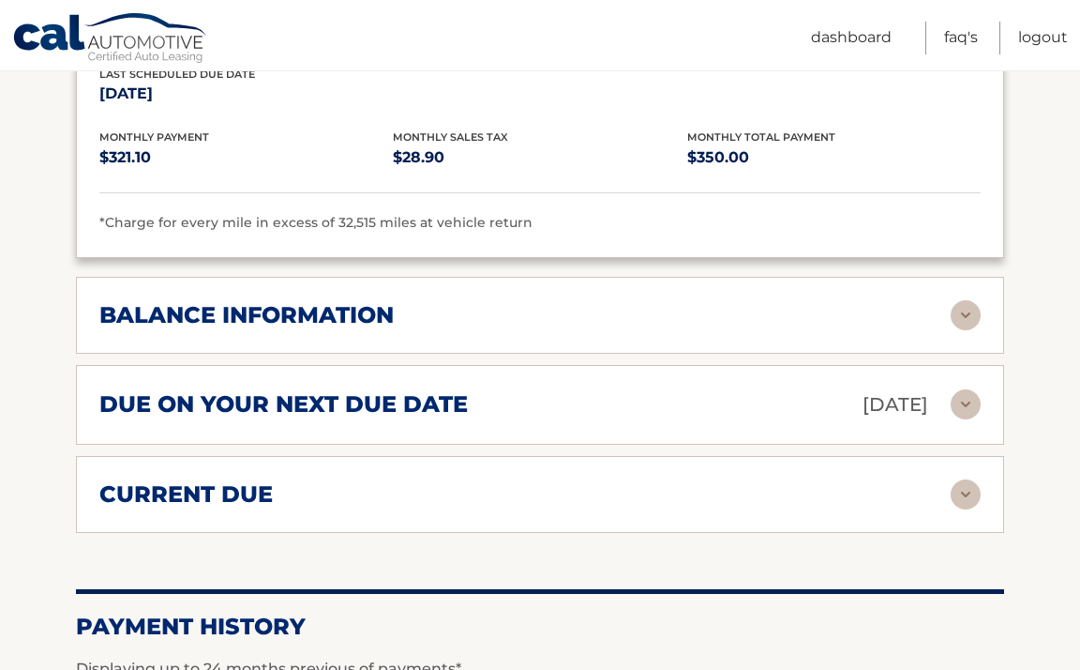
scroll to position [1386, 0]
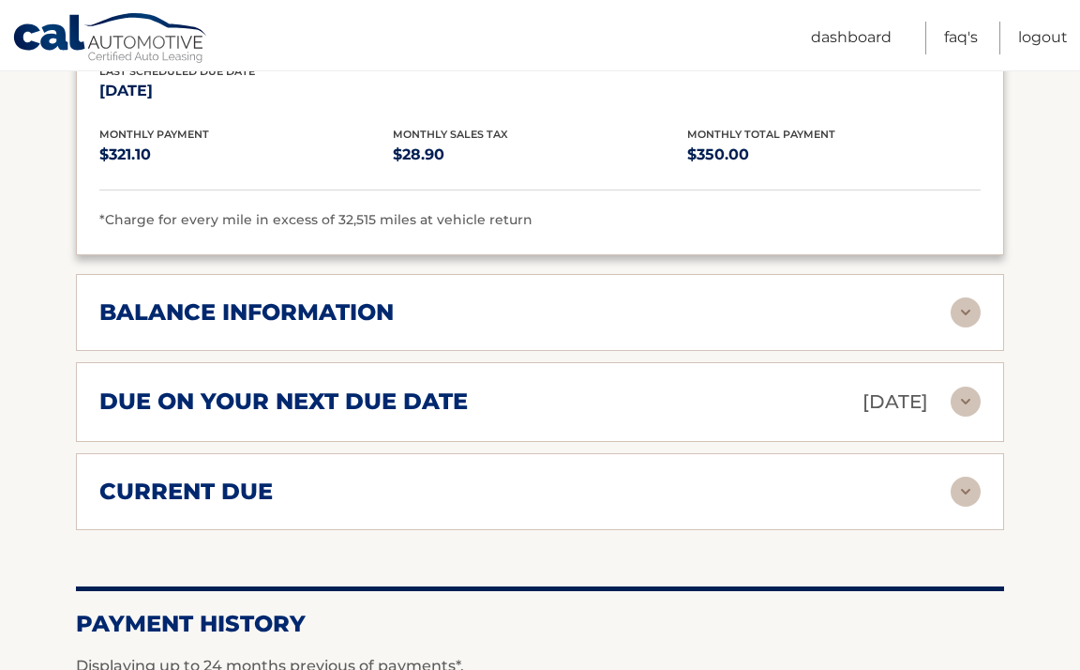
click at [549, 298] on div "balance information" at bounding box center [524, 312] width 851 height 28
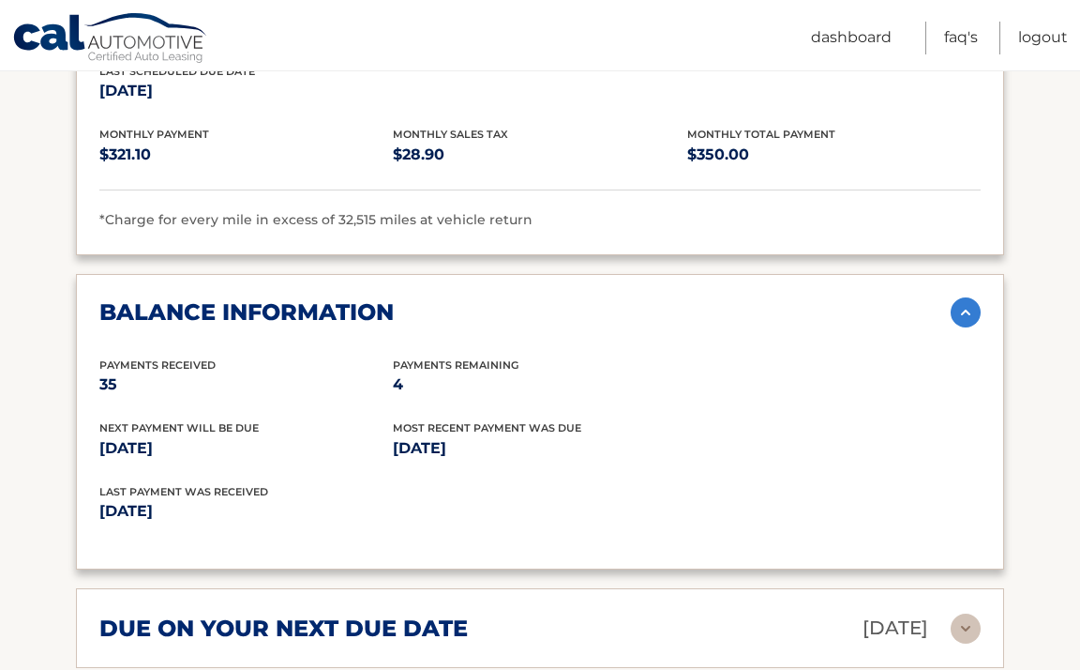
click at [549, 298] on div "balance information" at bounding box center [524, 312] width 851 height 28
